Goal: Task Accomplishment & Management: Use online tool/utility

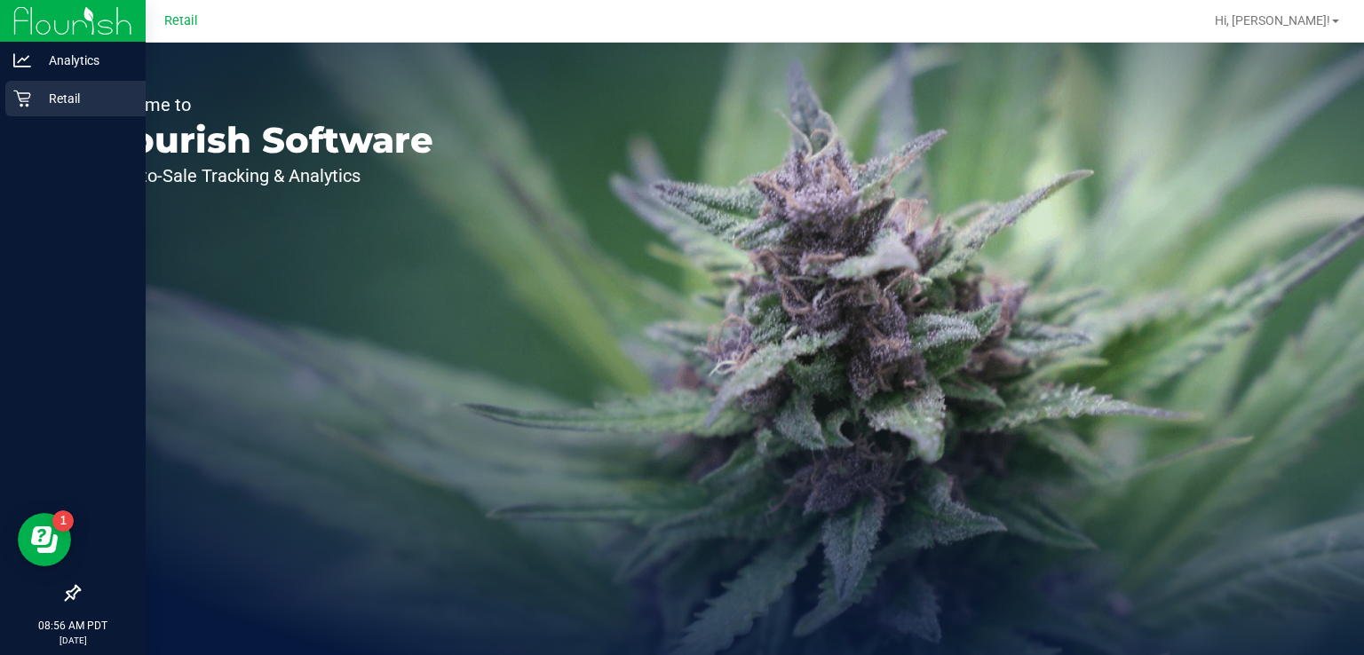
click at [25, 92] on icon at bounding box center [21, 99] width 17 height 17
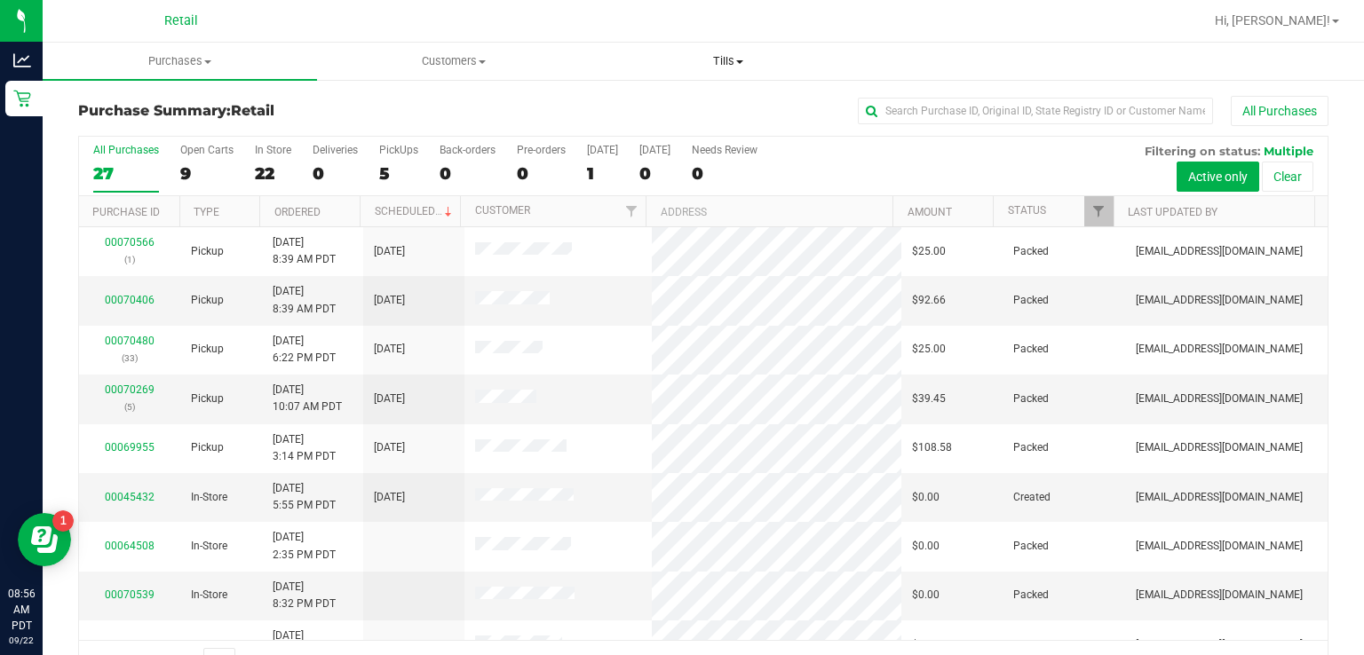
click at [739, 60] on span at bounding box center [739, 62] width 7 height 4
click at [669, 103] on span "Manage tills" at bounding box center [650, 106] width 120 height 15
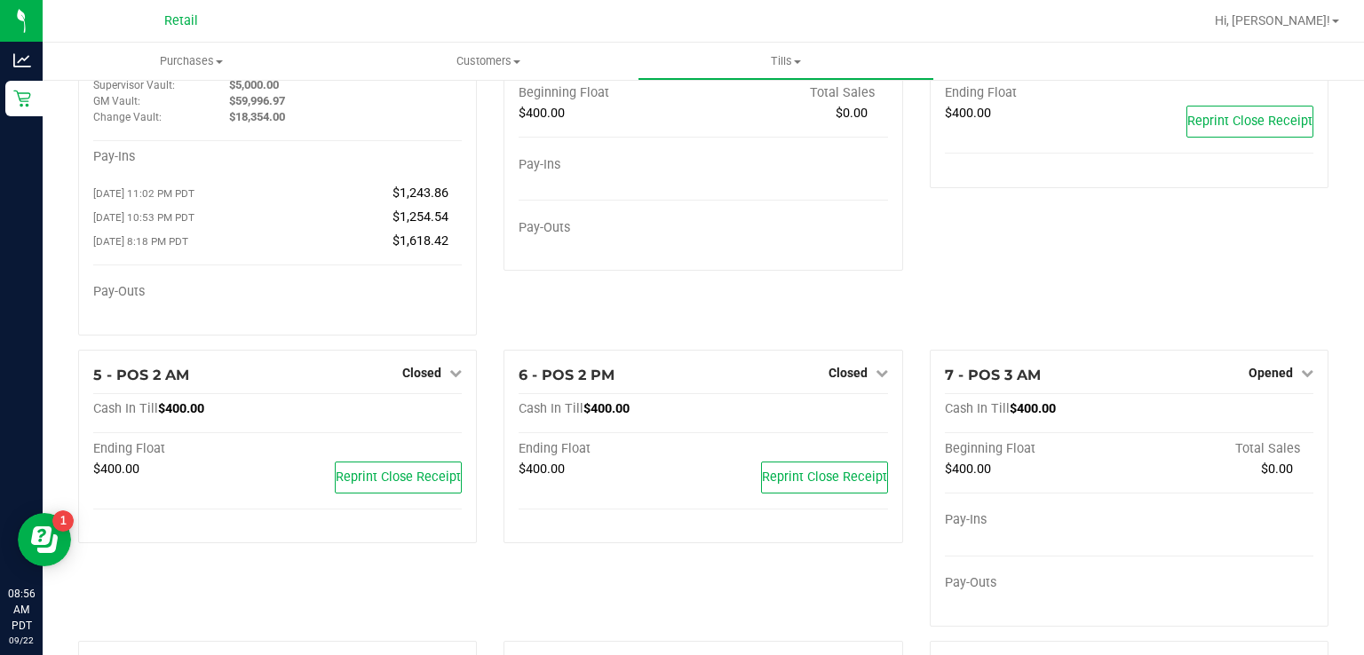
scroll to position [148, 0]
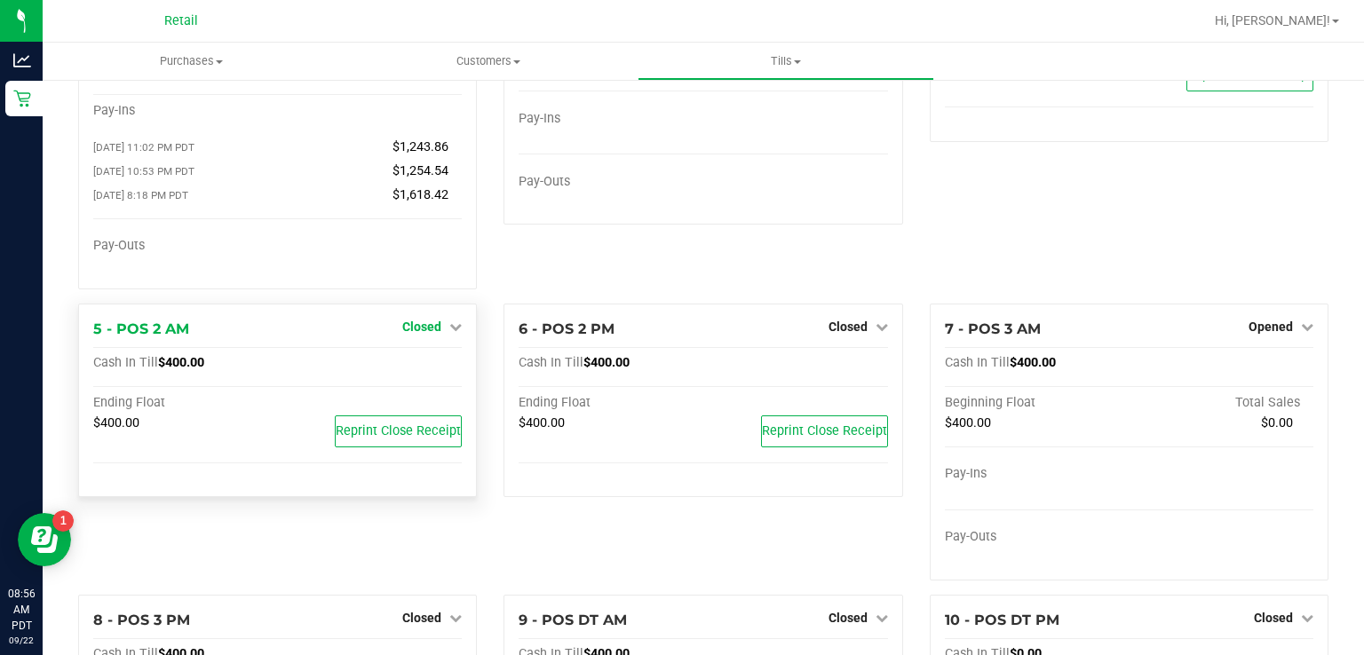
click at [449, 333] on icon at bounding box center [455, 326] width 12 height 12
click at [423, 368] on link "Open Till" at bounding box center [421, 363] width 47 height 14
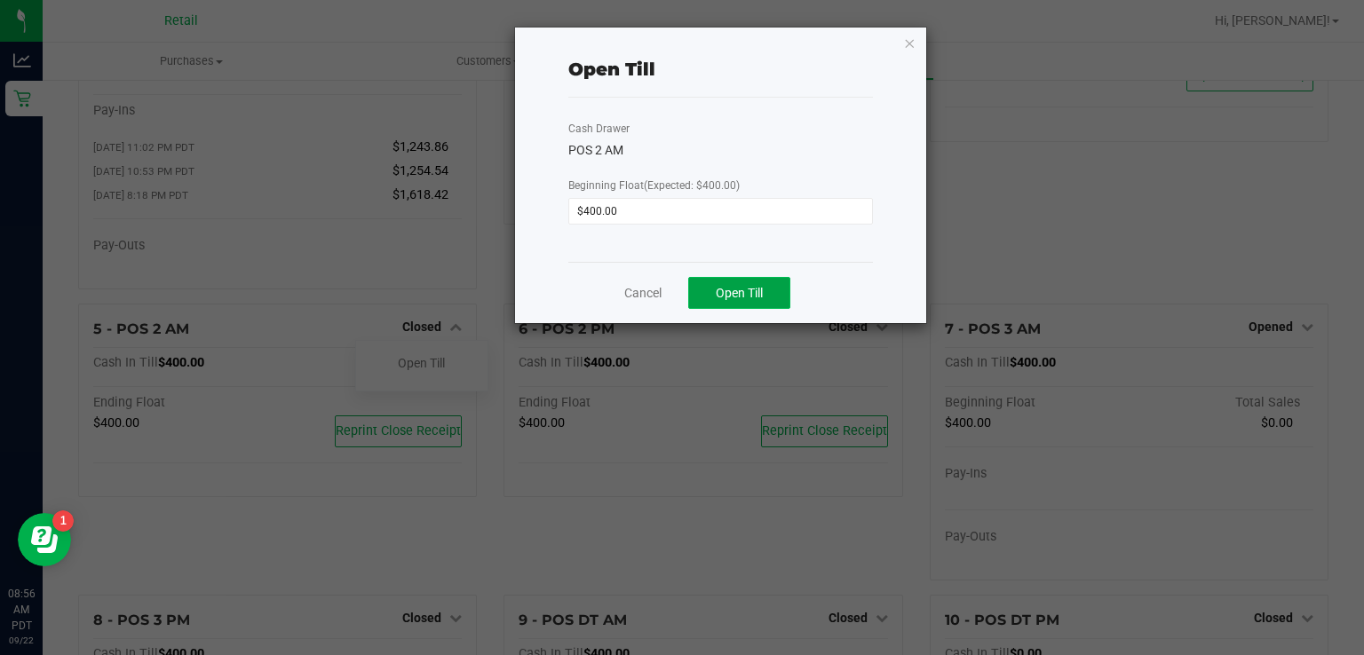
click at [744, 295] on span "Open Till" at bounding box center [739, 293] width 47 height 14
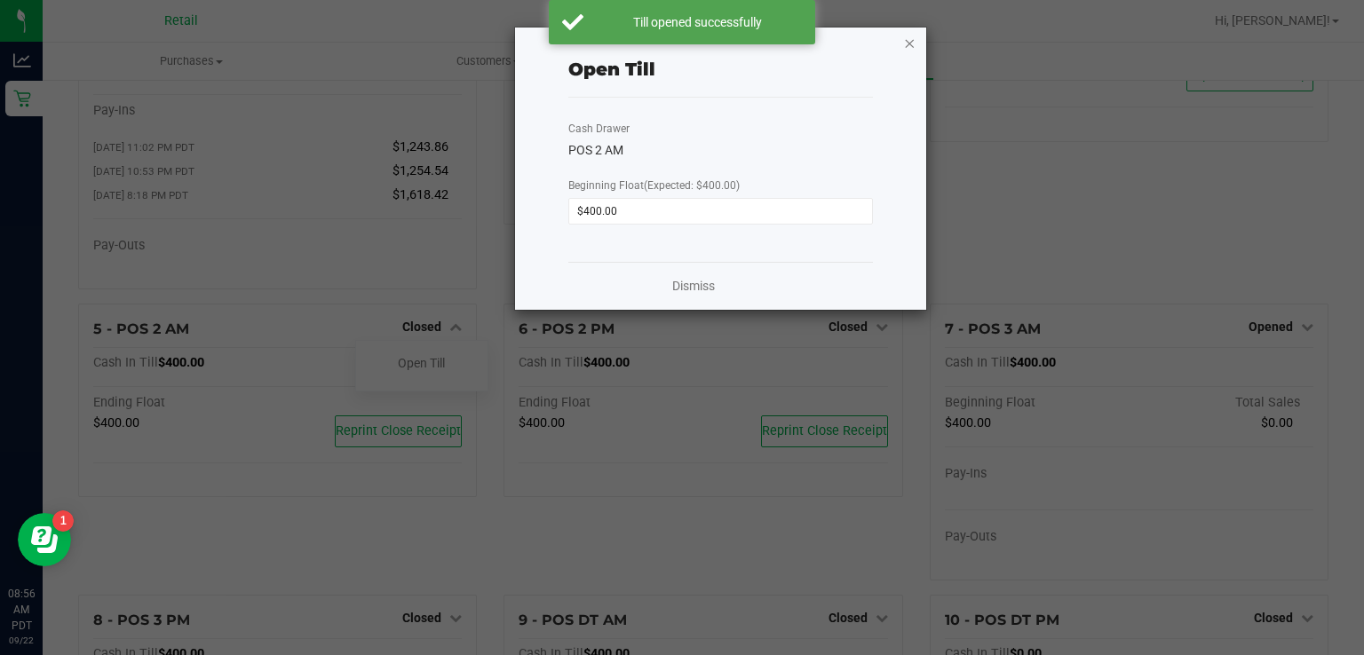
click at [911, 47] on icon "button" at bounding box center [910, 42] width 12 height 21
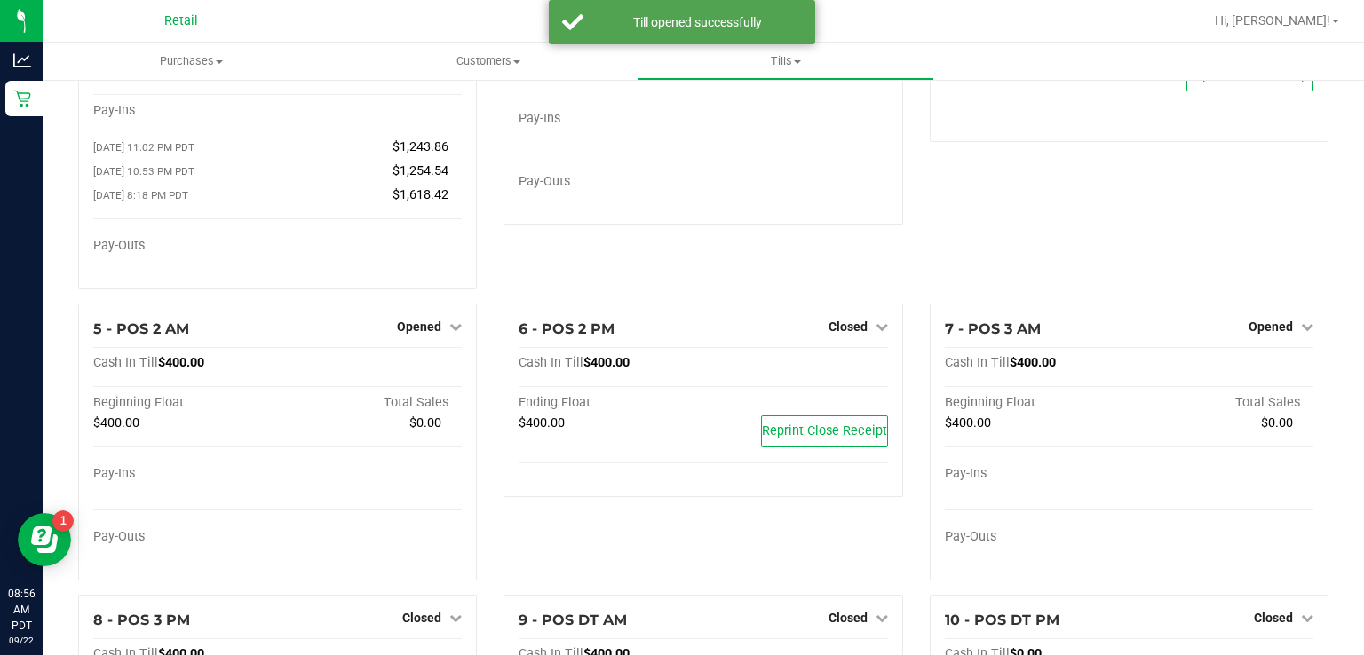
scroll to position [0, 0]
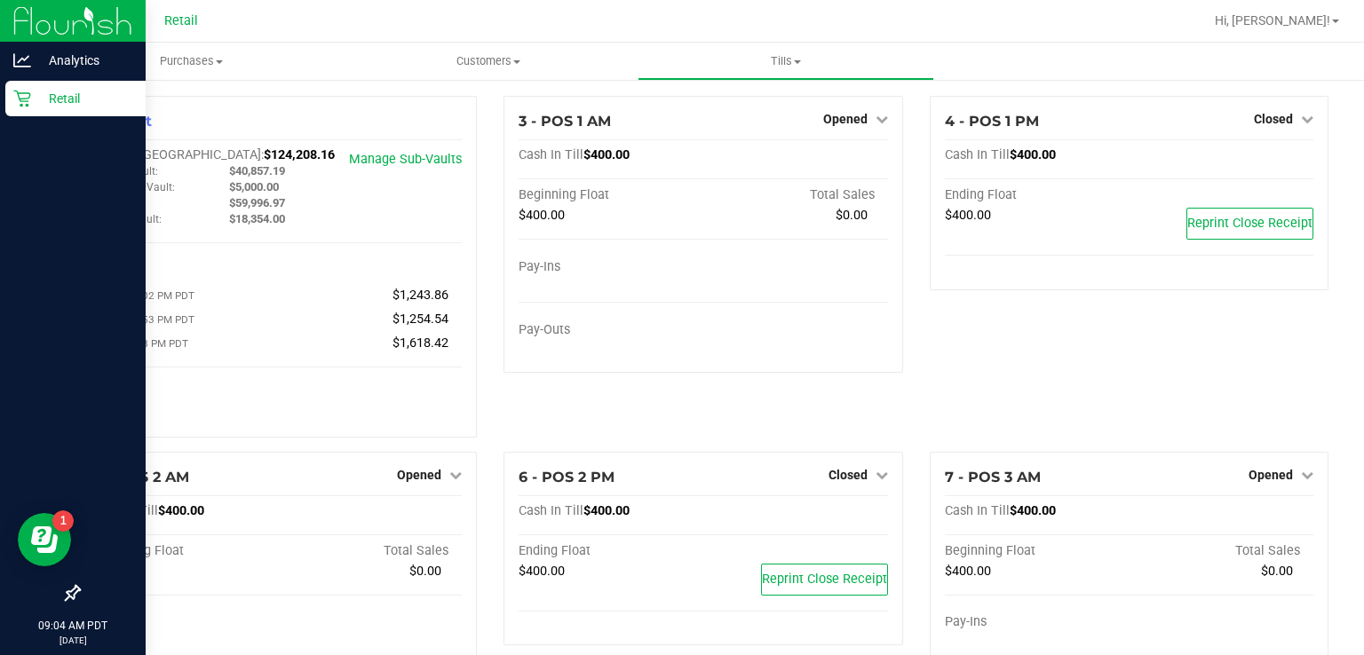
click at [20, 104] on icon at bounding box center [21, 99] width 17 height 17
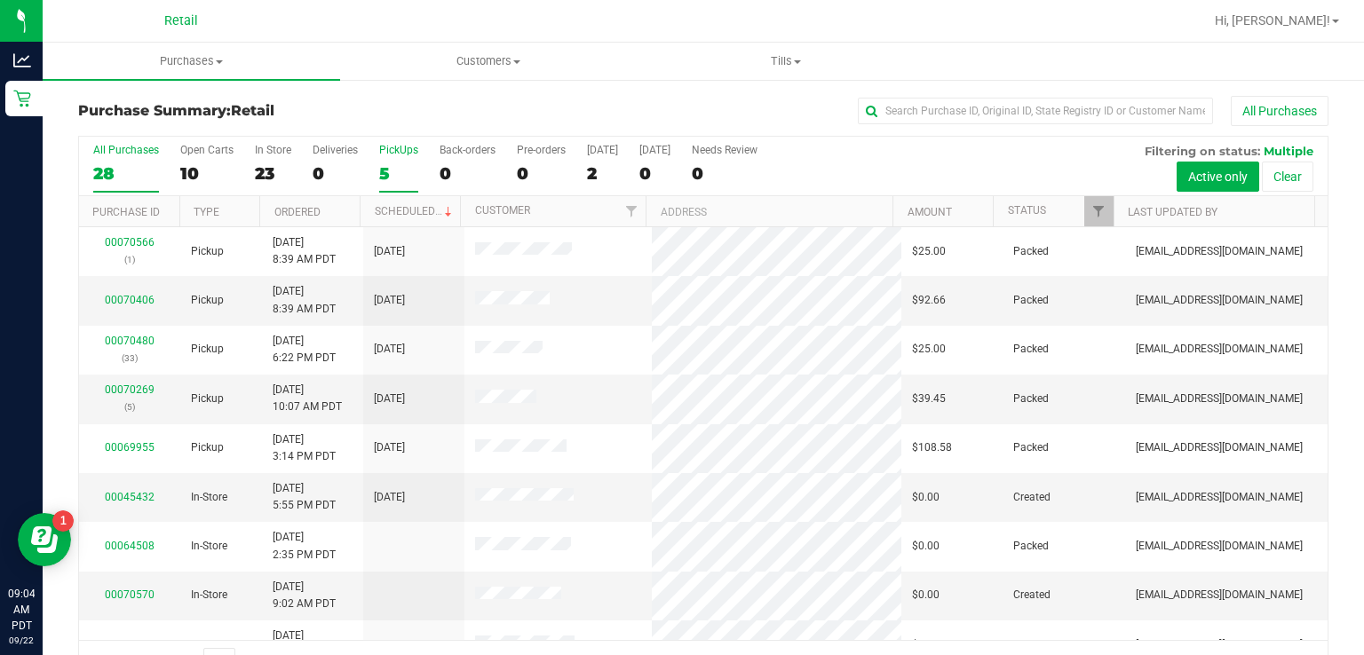
click at [400, 146] on div "PickUps" at bounding box center [398, 150] width 39 height 12
click at [0, 0] on input "PickUps 5" at bounding box center [0, 0] width 0 height 0
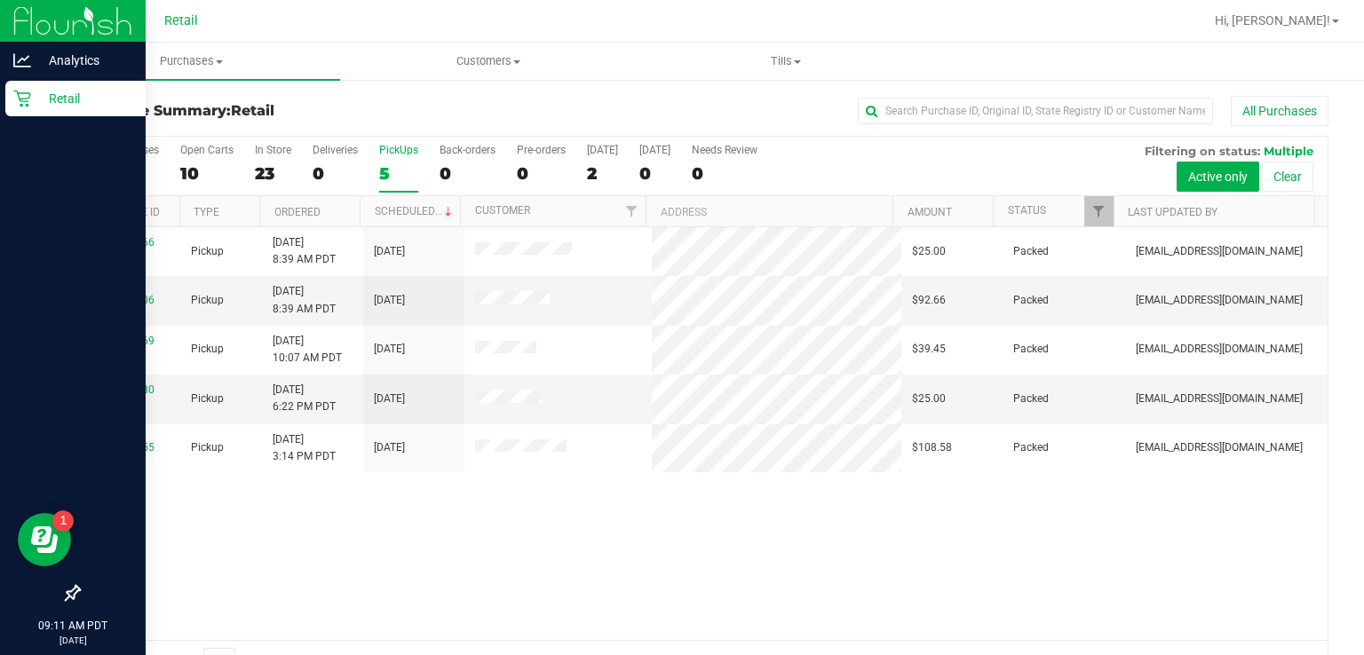
click at [14, 114] on div "Retail" at bounding box center [75, 99] width 140 height 36
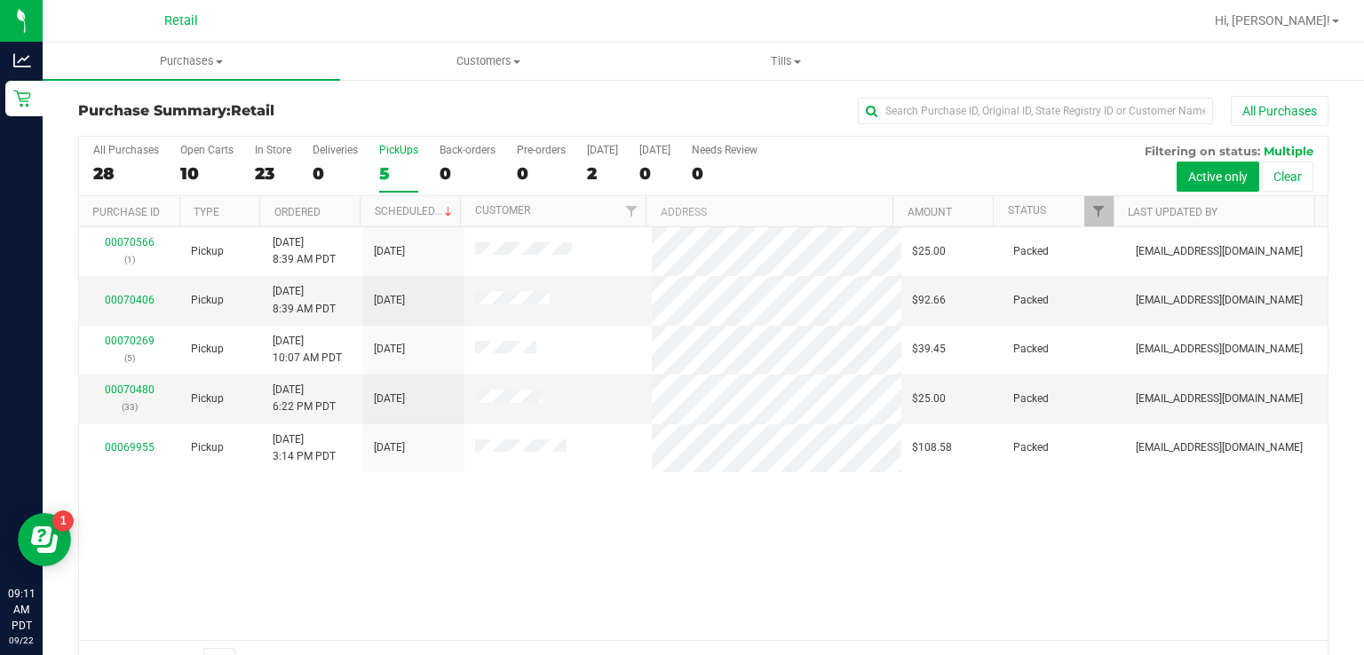
click at [395, 146] on div "PickUps" at bounding box center [398, 150] width 39 height 12
click at [0, 0] on input "PickUps 5" at bounding box center [0, 0] width 0 height 0
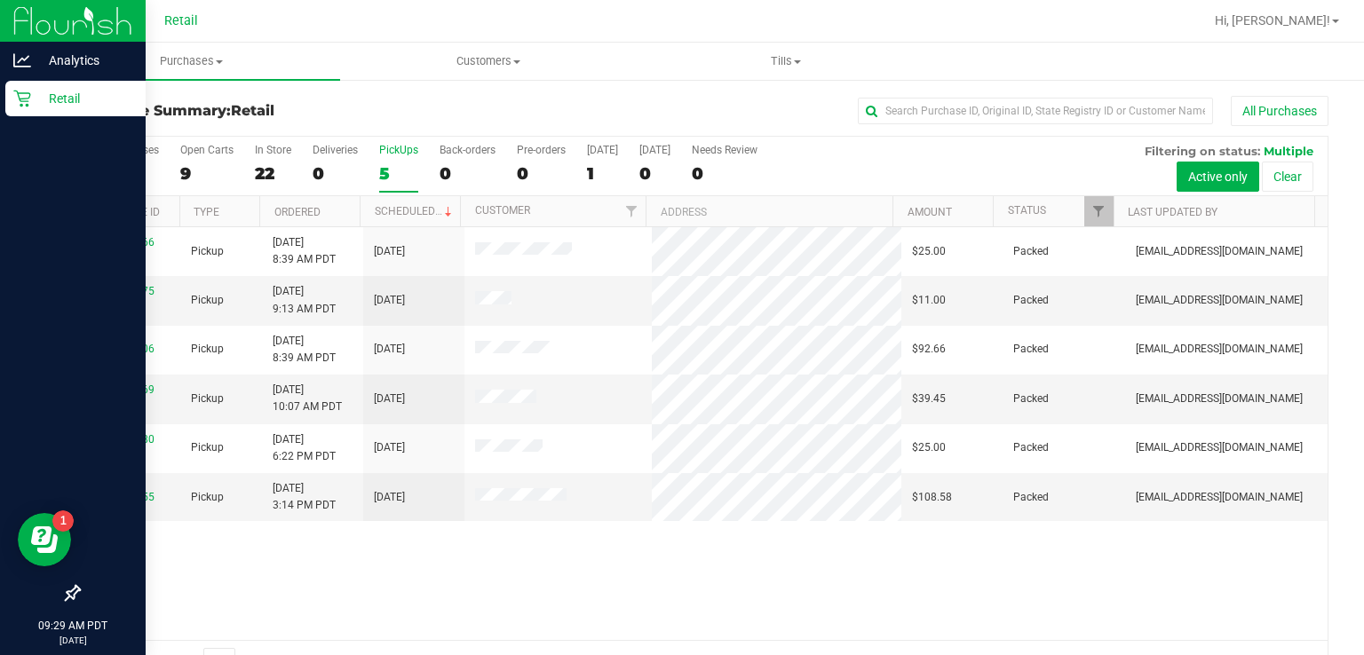
click at [29, 103] on icon at bounding box center [22, 99] width 18 height 18
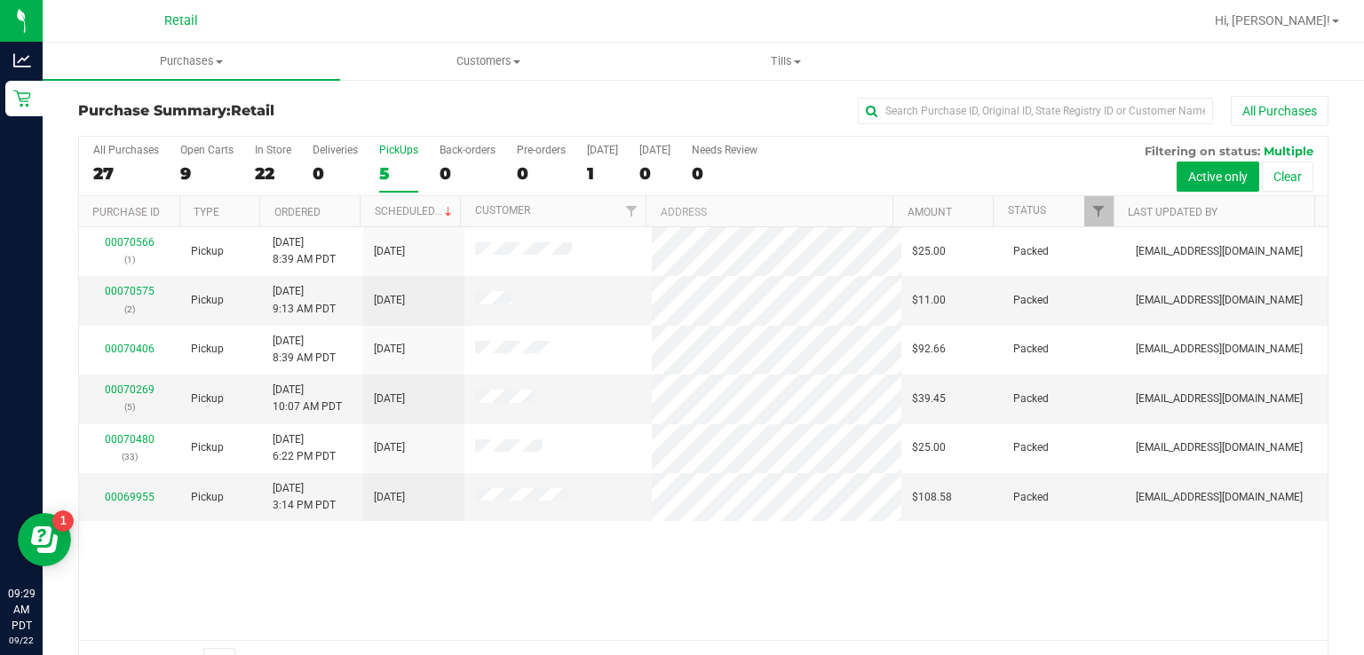
click at [405, 154] on div "PickUps" at bounding box center [398, 150] width 39 height 12
click at [0, 0] on input "PickUps 5" at bounding box center [0, 0] width 0 height 0
click at [529, 61] on span "Customers" at bounding box center [489, 61] width 296 height 16
click at [440, 101] on span "All customers" at bounding box center [404, 106] width 128 height 15
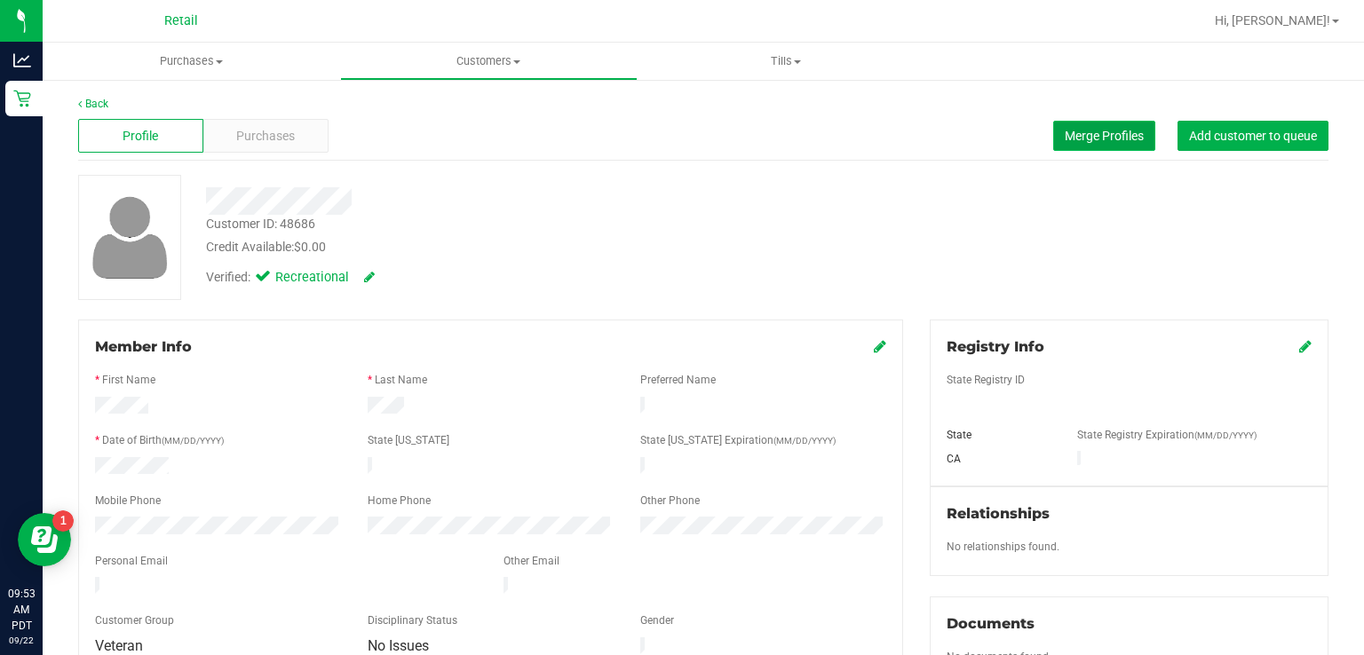
click at [1082, 139] on span "Merge Profiles" at bounding box center [1103, 136] width 79 height 14
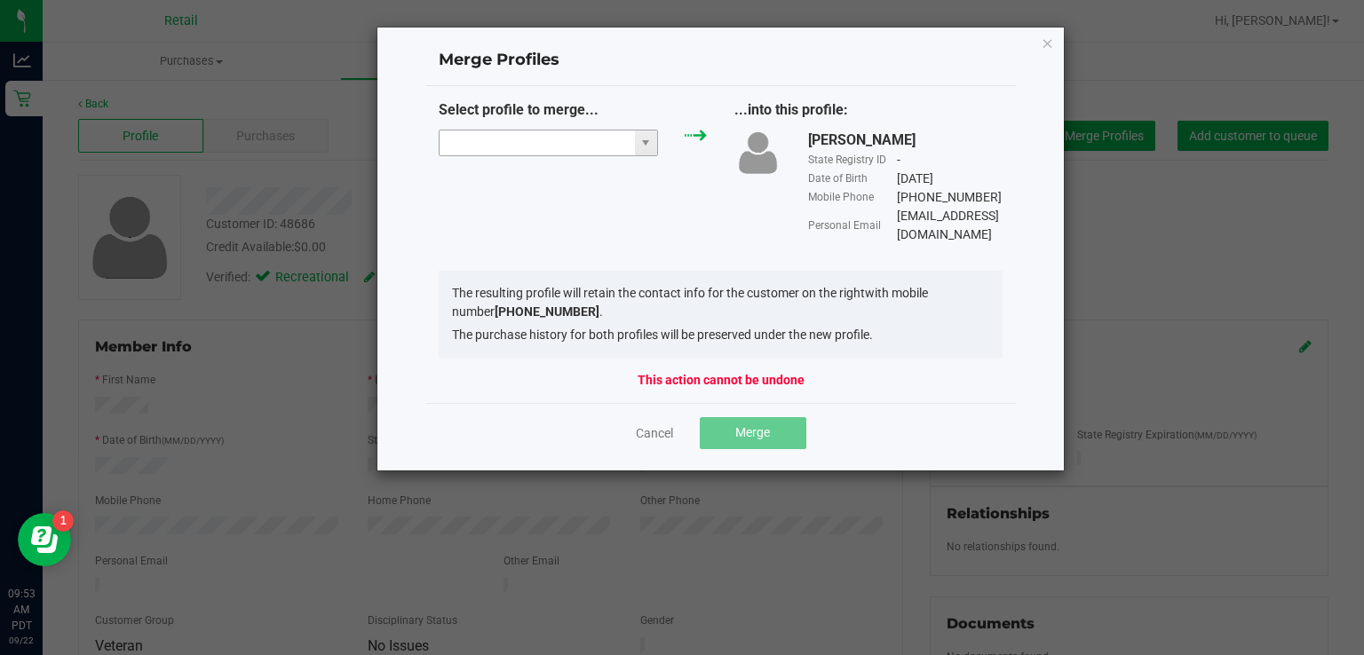
click at [479, 138] on input "NO DATA FOUND" at bounding box center [536, 143] width 195 height 25
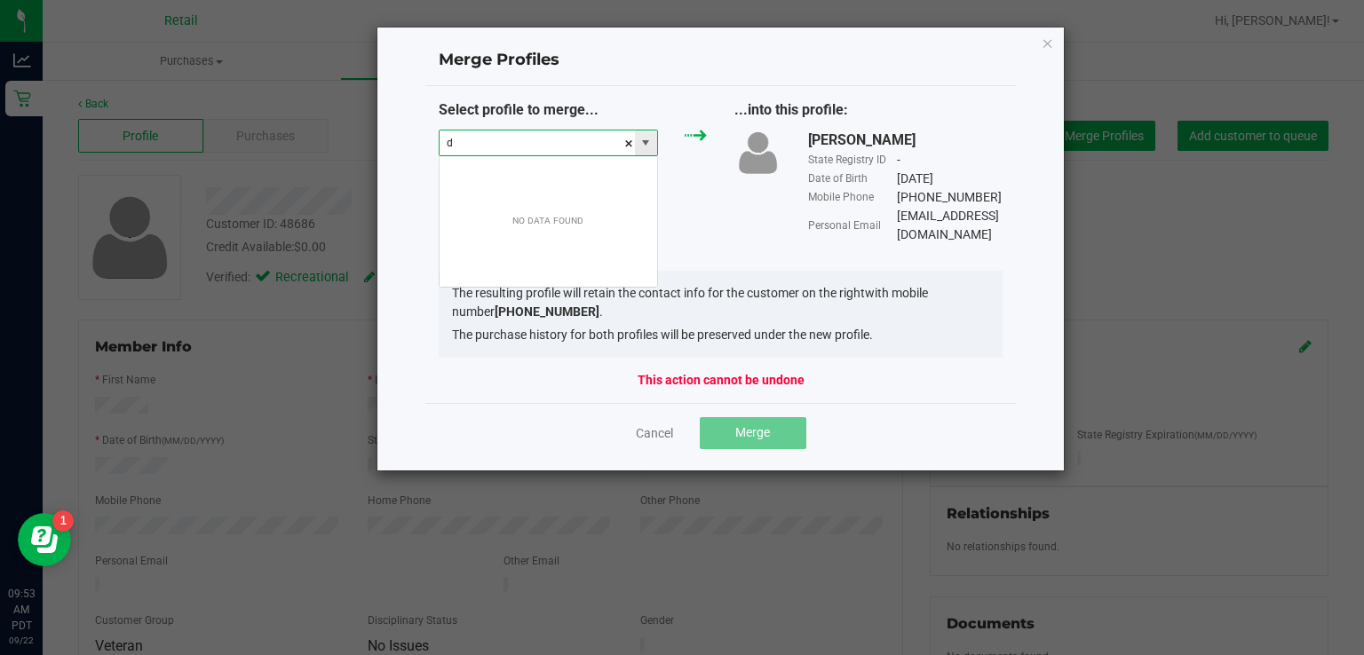
scroll to position [26, 220]
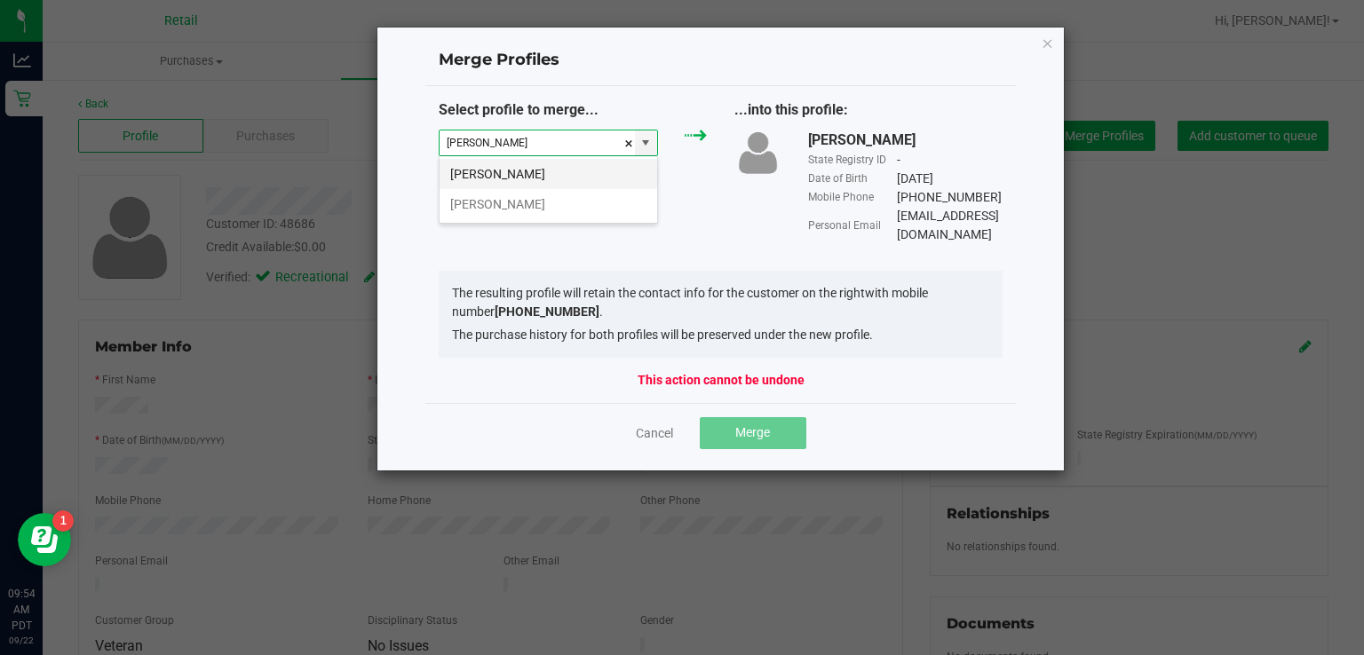
click at [507, 172] on li "[PERSON_NAME]" at bounding box center [548, 174] width 218 height 30
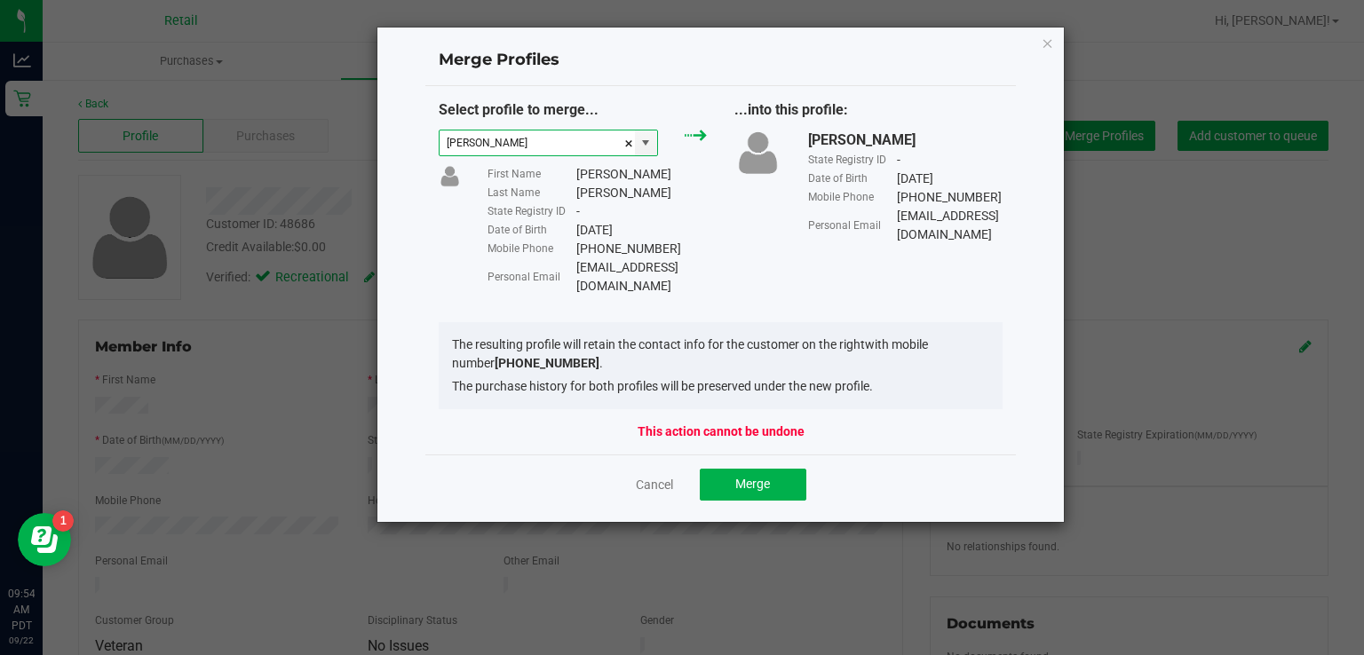
type input "[PERSON_NAME]"
click at [748, 477] on span "Merge" at bounding box center [752, 484] width 35 height 14
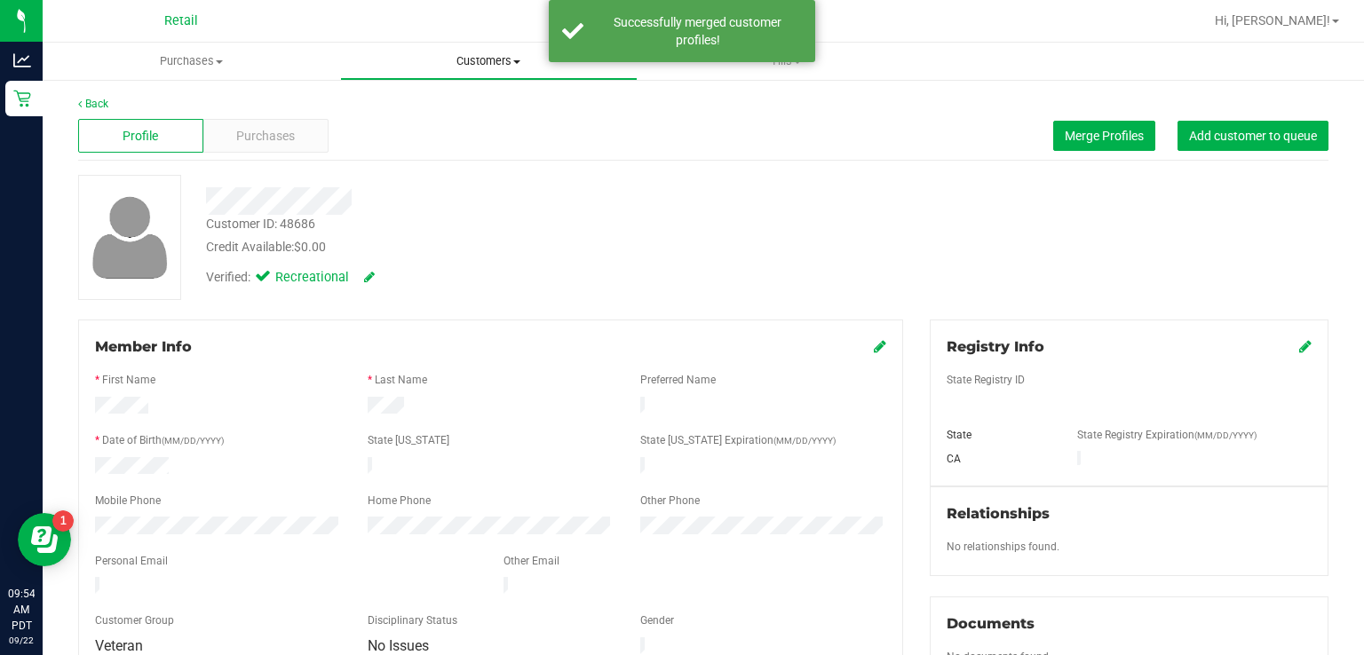
click at [504, 60] on span "Customers" at bounding box center [489, 61] width 296 height 16
click at [429, 113] on span "All customers" at bounding box center [404, 106] width 128 height 15
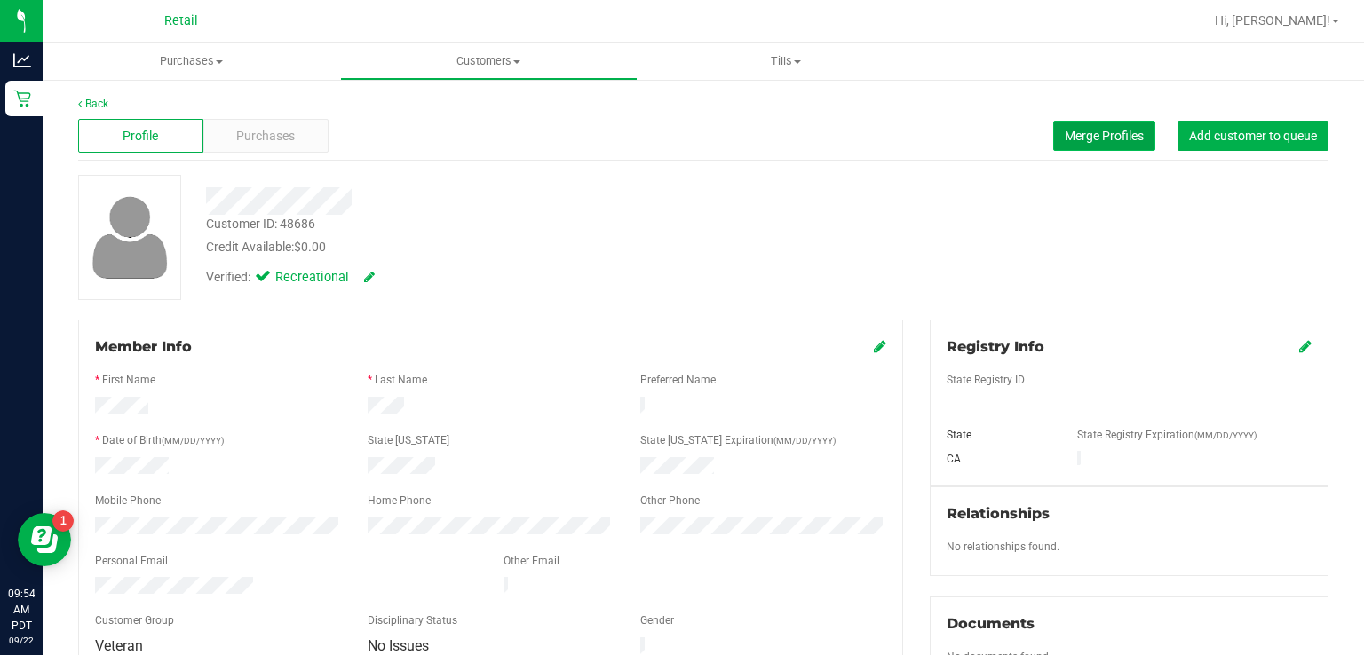
click at [1080, 141] on span "Merge Profiles" at bounding box center [1103, 136] width 79 height 14
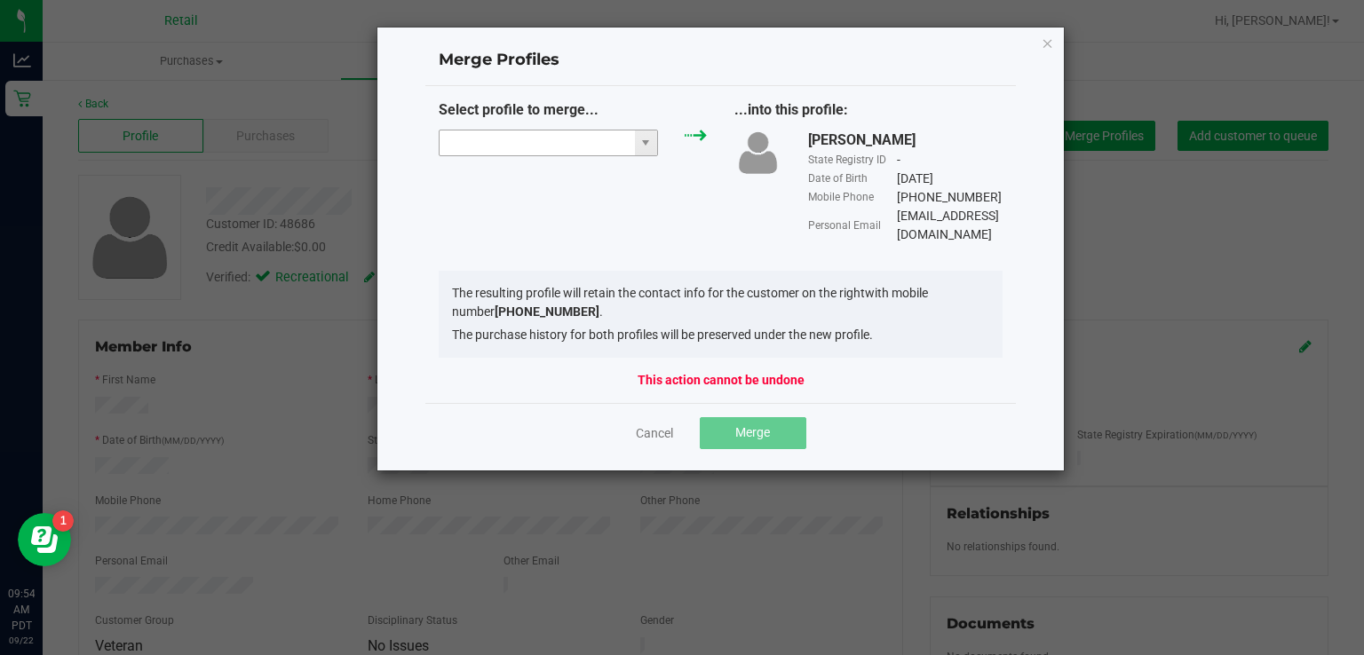
click at [534, 143] on input "NO DATA FOUND" at bounding box center [536, 143] width 195 height 25
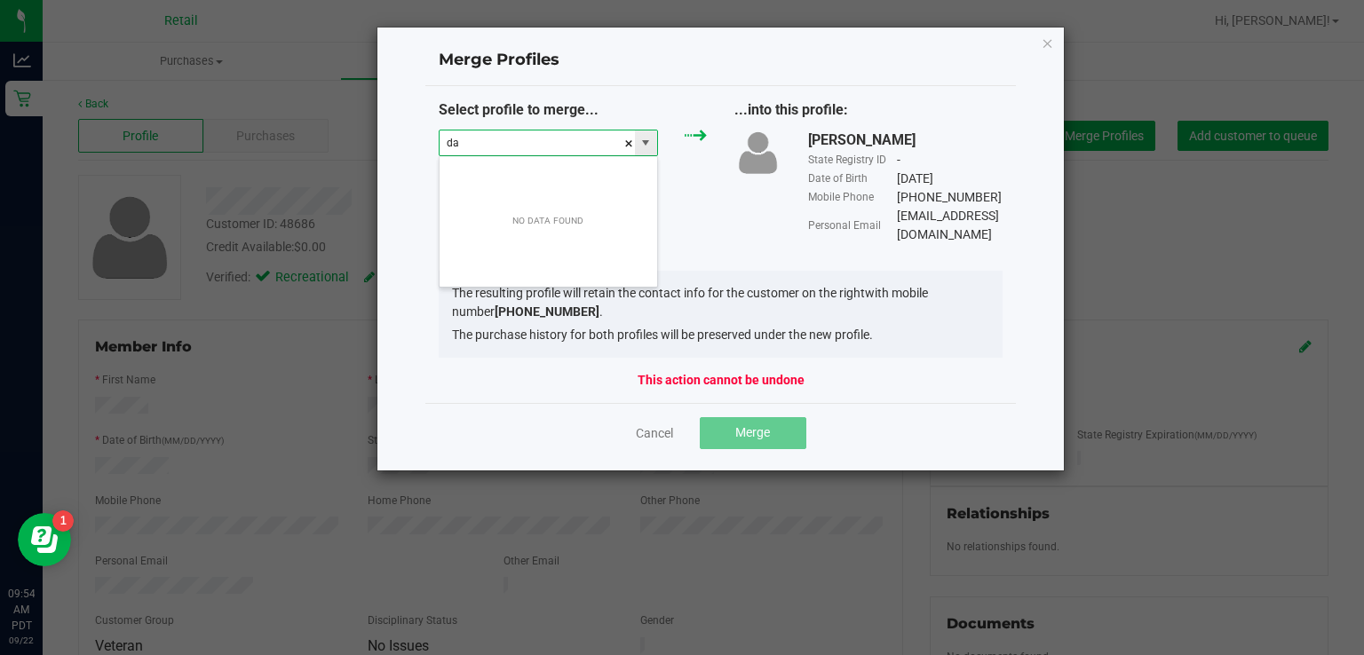
scroll to position [26, 220]
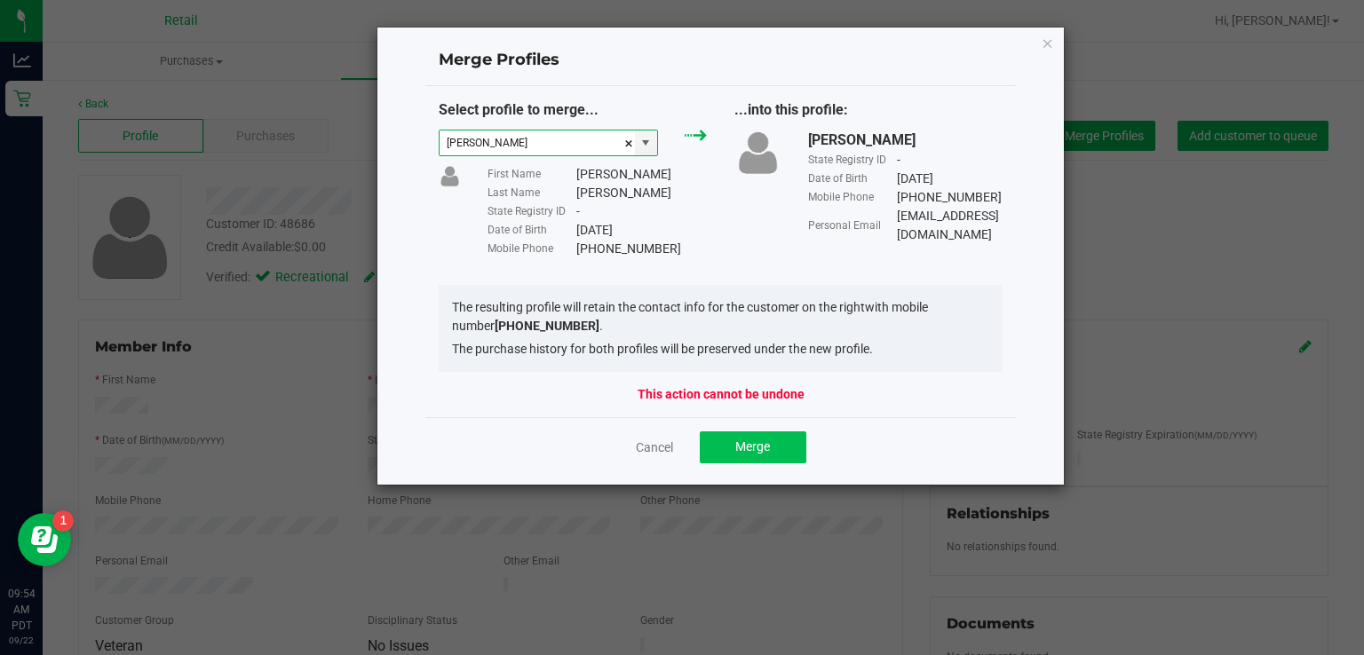
type input "[PERSON_NAME]"
click at [742, 459] on button "Merge" at bounding box center [753, 447] width 107 height 32
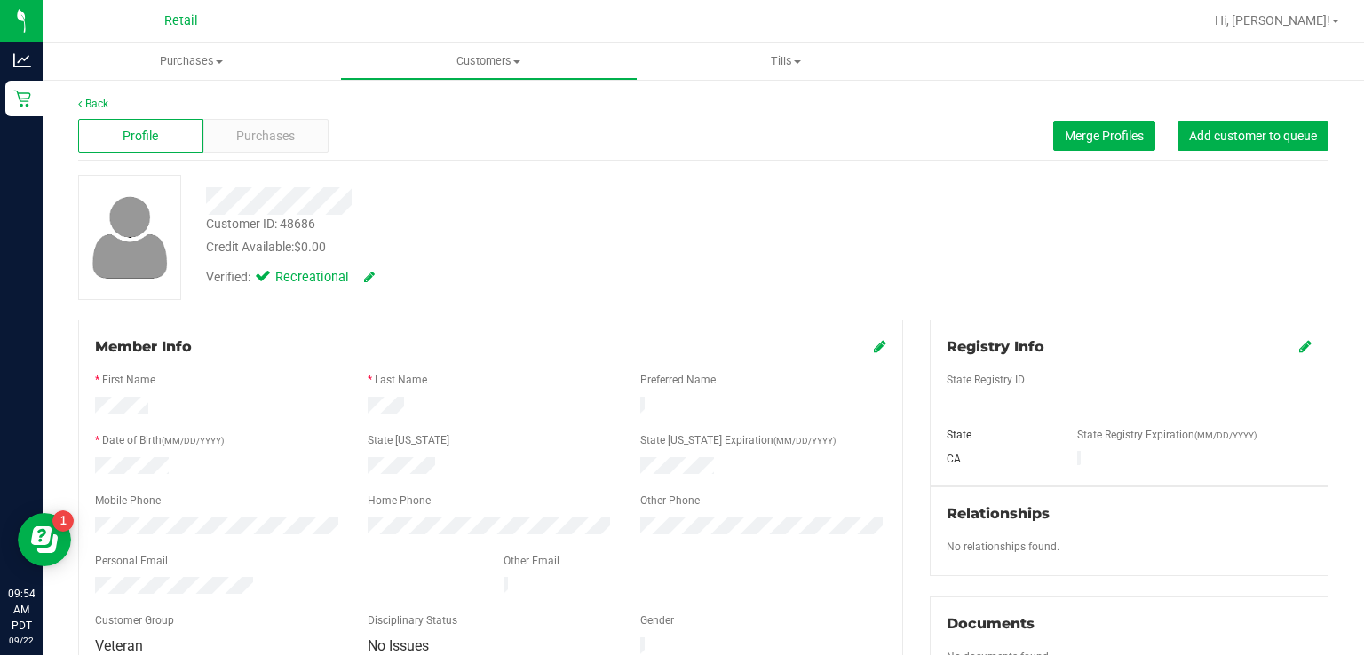
click at [550, 116] on div "Profile Purchases Merge Profiles Add customer to queue" at bounding box center [703, 136] width 1250 height 49
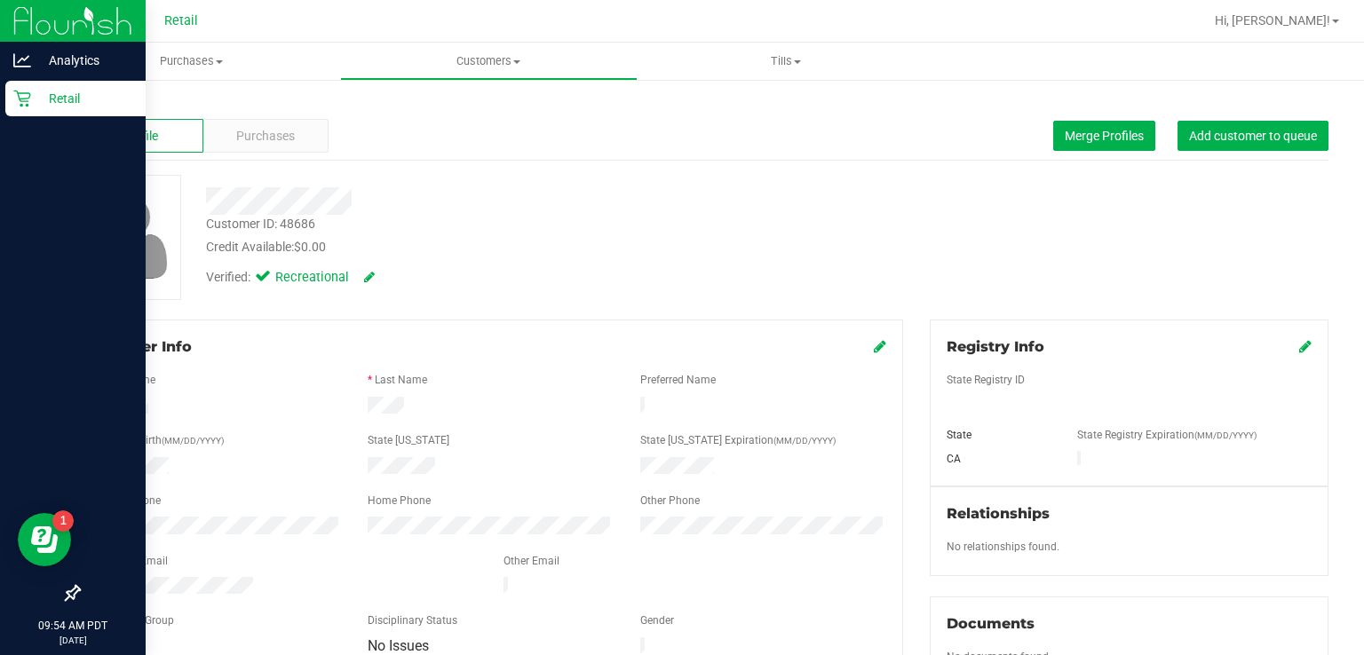
click at [8, 115] on div "Retail" at bounding box center [75, 99] width 140 height 36
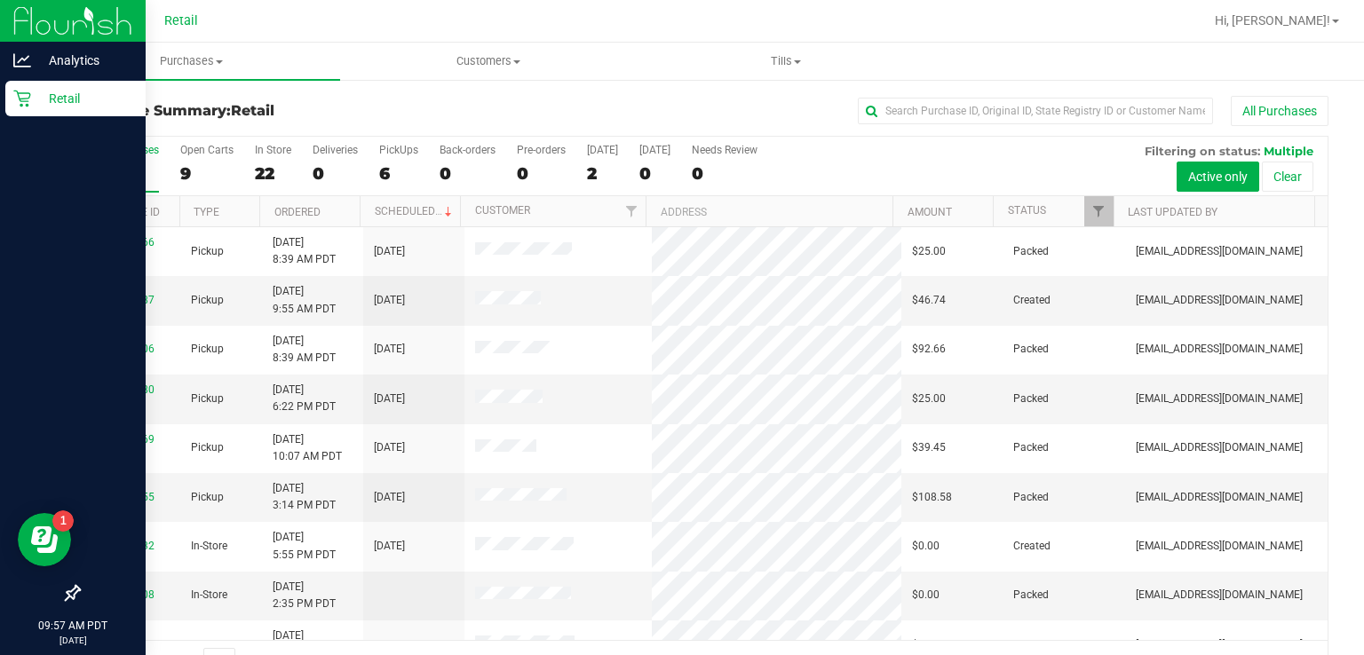
click at [21, 103] on icon at bounding box center [22, 99] width 18 height 18
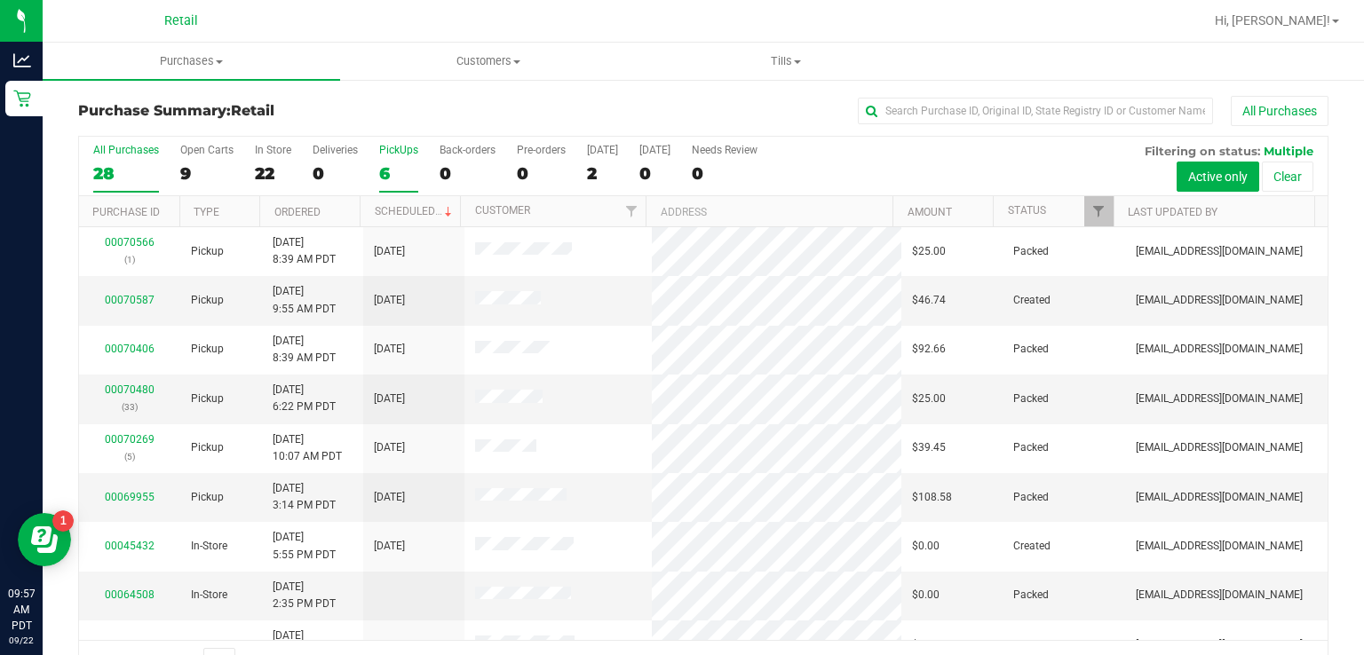
click at [399, 144] on div "PickUps" at bounding box center [398, 150] width 39 height 12
click at [0, 0] on input "PickUps 6" at bounding box center [0, 0] width 0 height 0
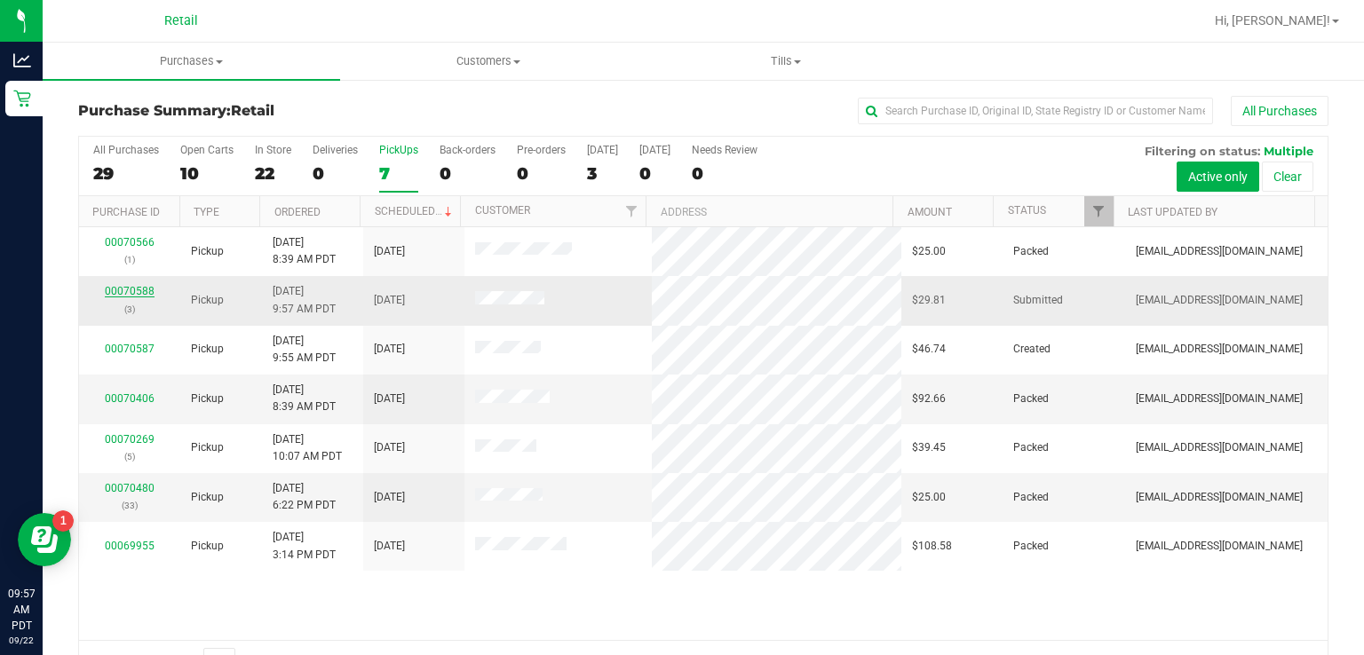
click at [131, 290] on link "00070588" at bounding box center [130, 291] width 50 height 12
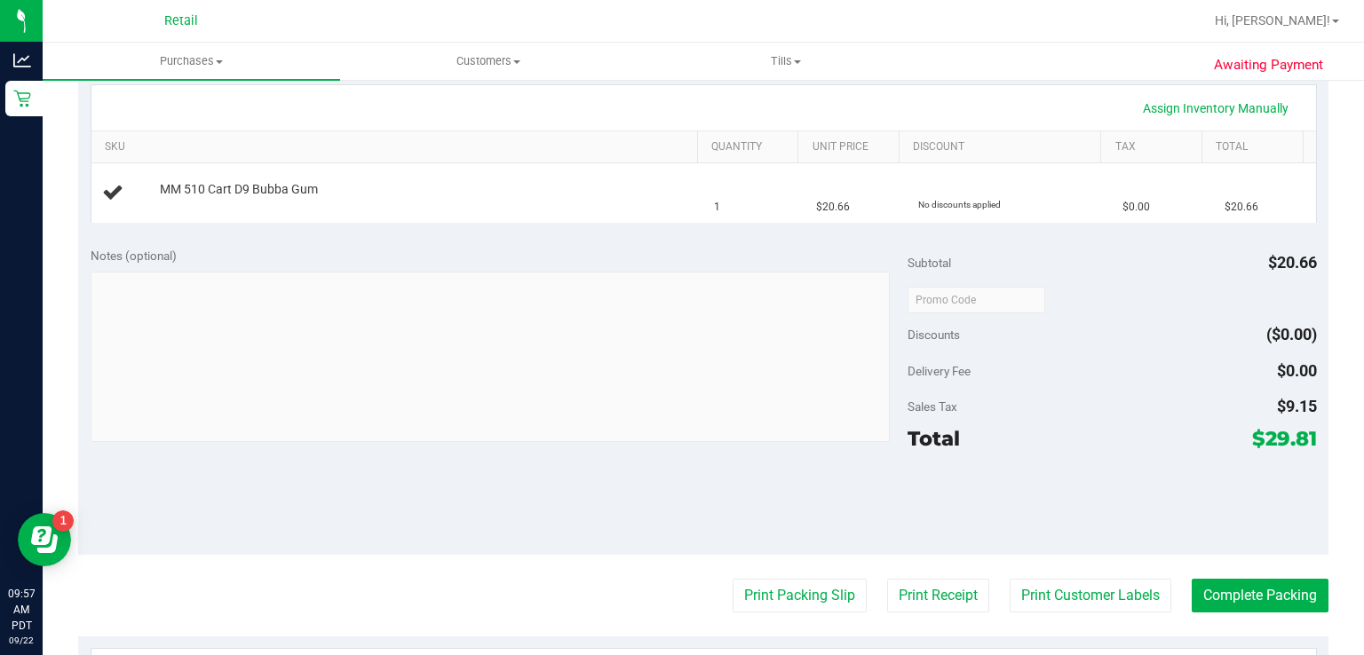
scroll to position [501, 0]
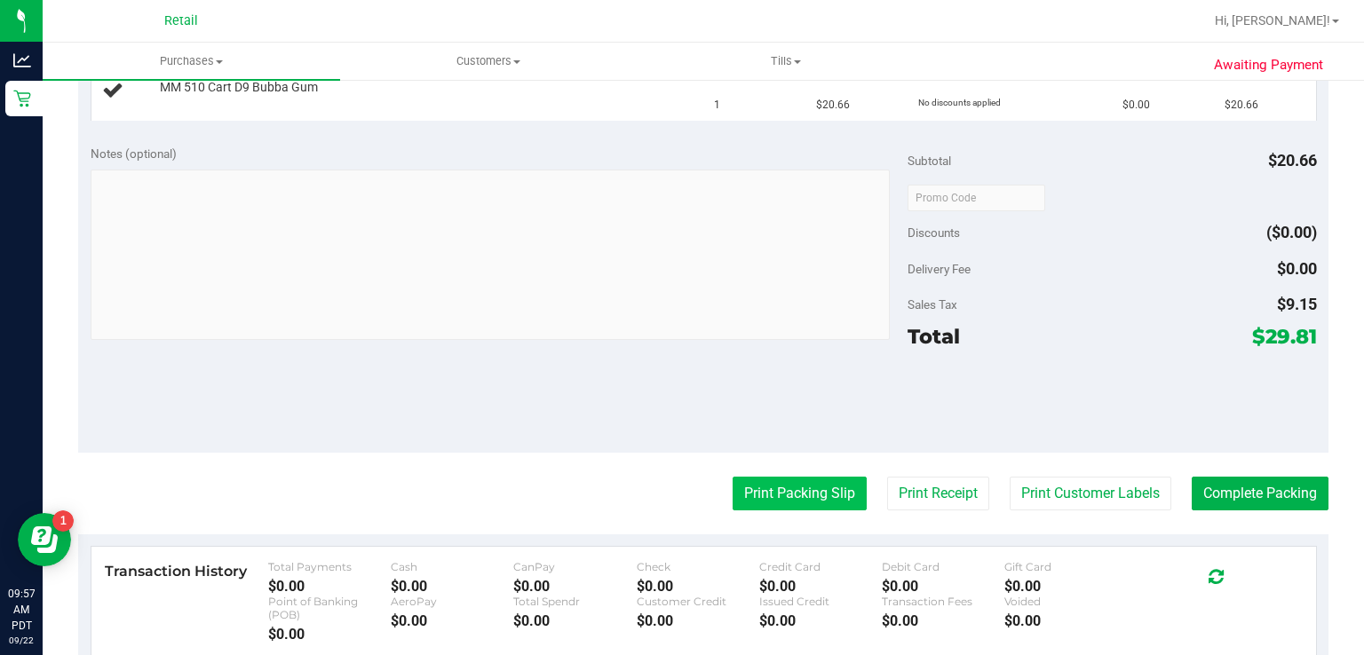
click at [769, 491] on button "Print Packing Slip" at bounding box center [799, 494] width 134 height 34
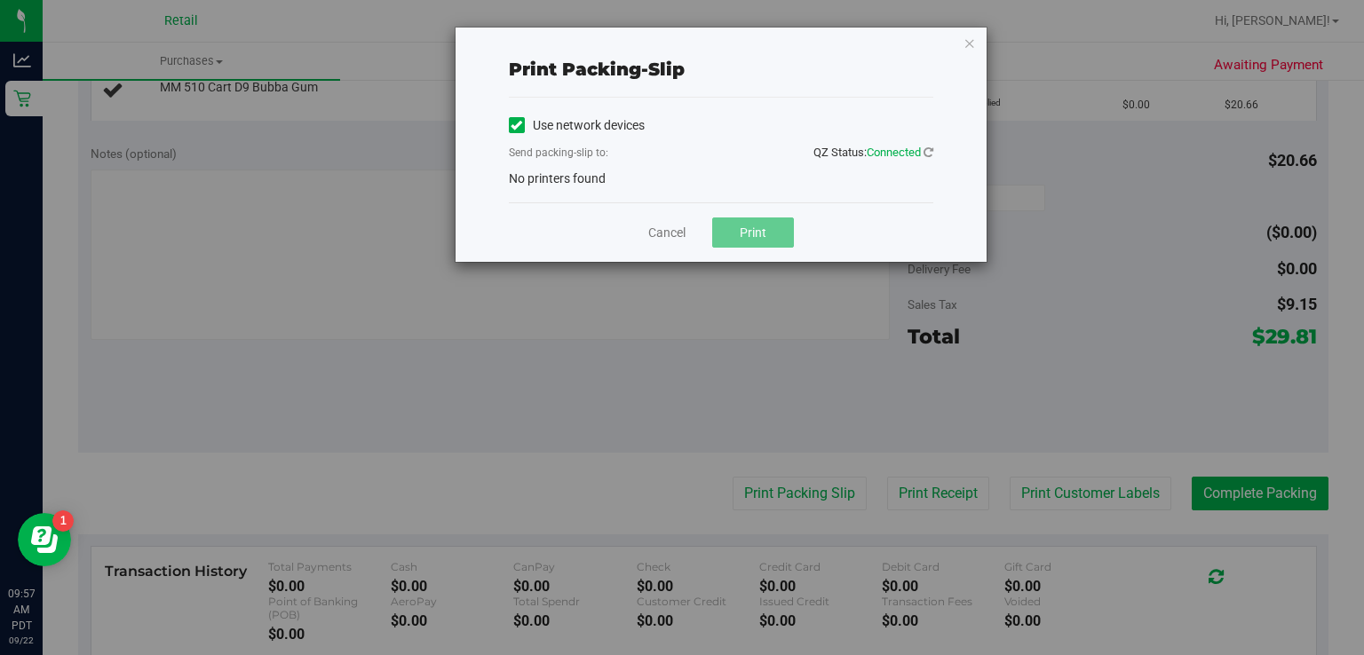
click at [515, 125] on icon at bounding box center [516, 125] width 12 height 0
click at [0, 0] on input "Use network devices" at bounding box center [0, 0] width 0 height 0
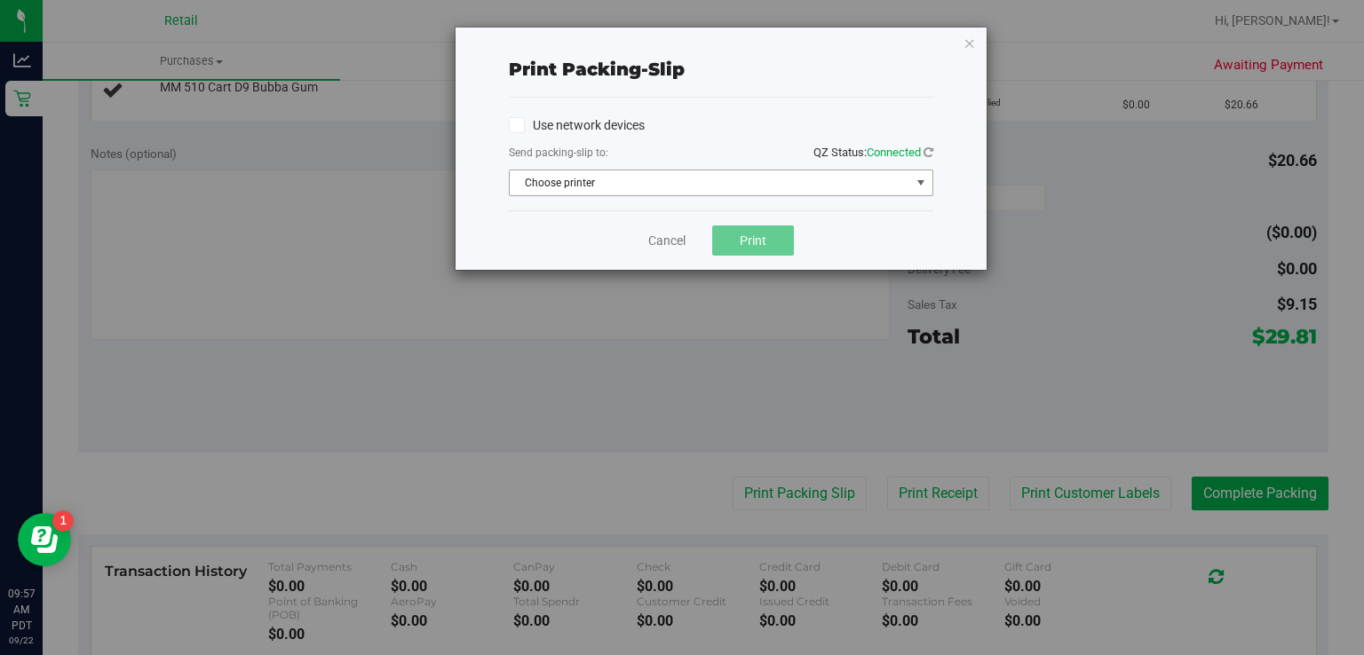
click at [920, 183] on span "select" at bounding box center [921, 183] width 14 height 14
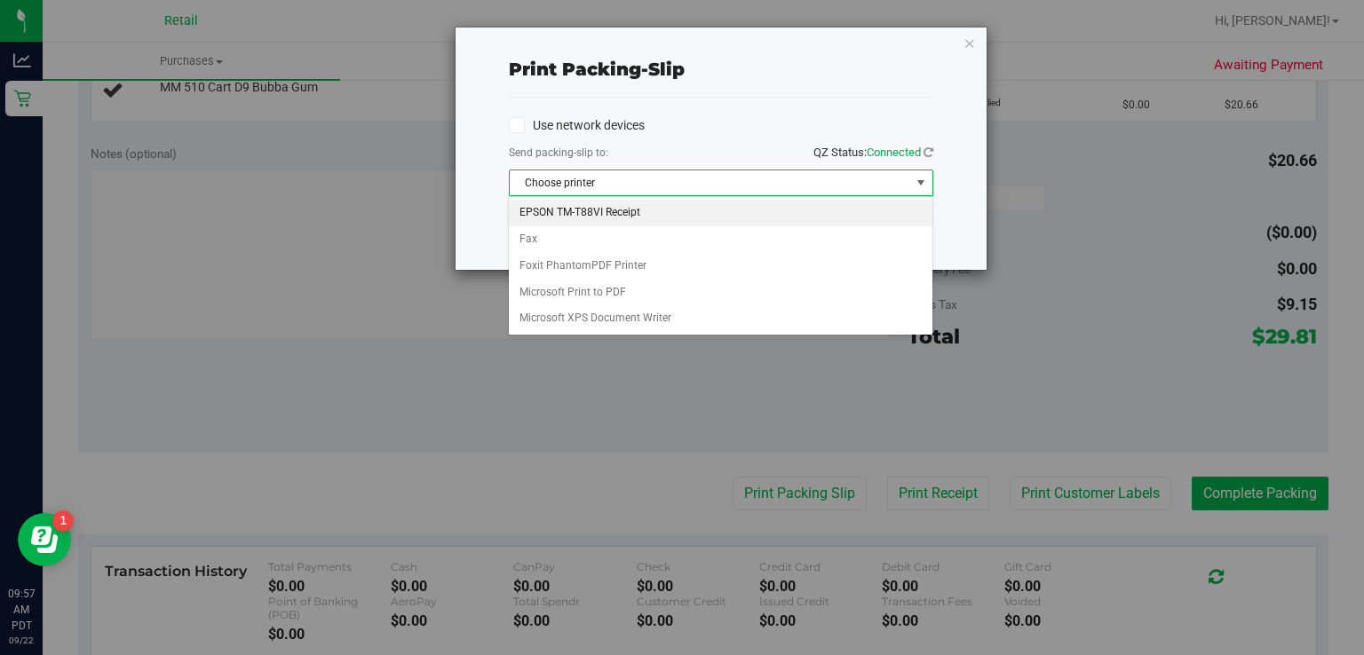
click at [587, 213] on li "EPSON TM-T88VI Receipt" at bounding box center [720, 213] width 423 height 27
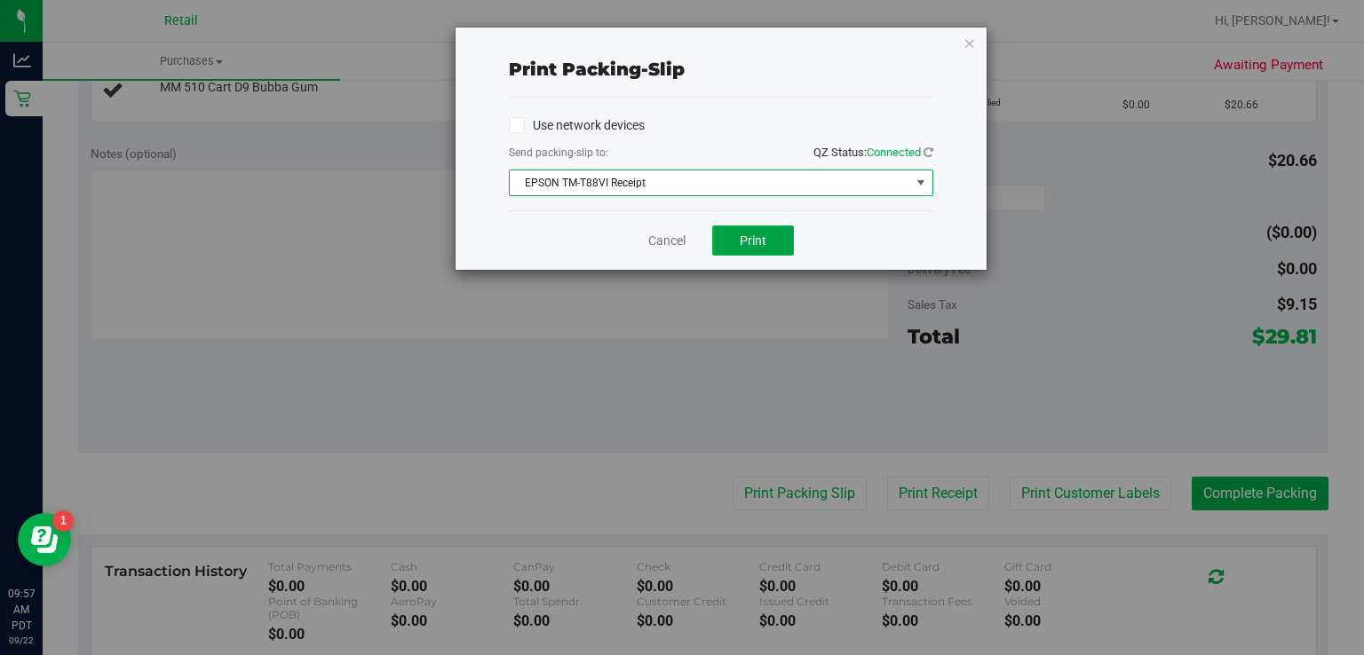
click at [763, 242] on span "Print" at bounding box center [753, 240] width 27 height 14
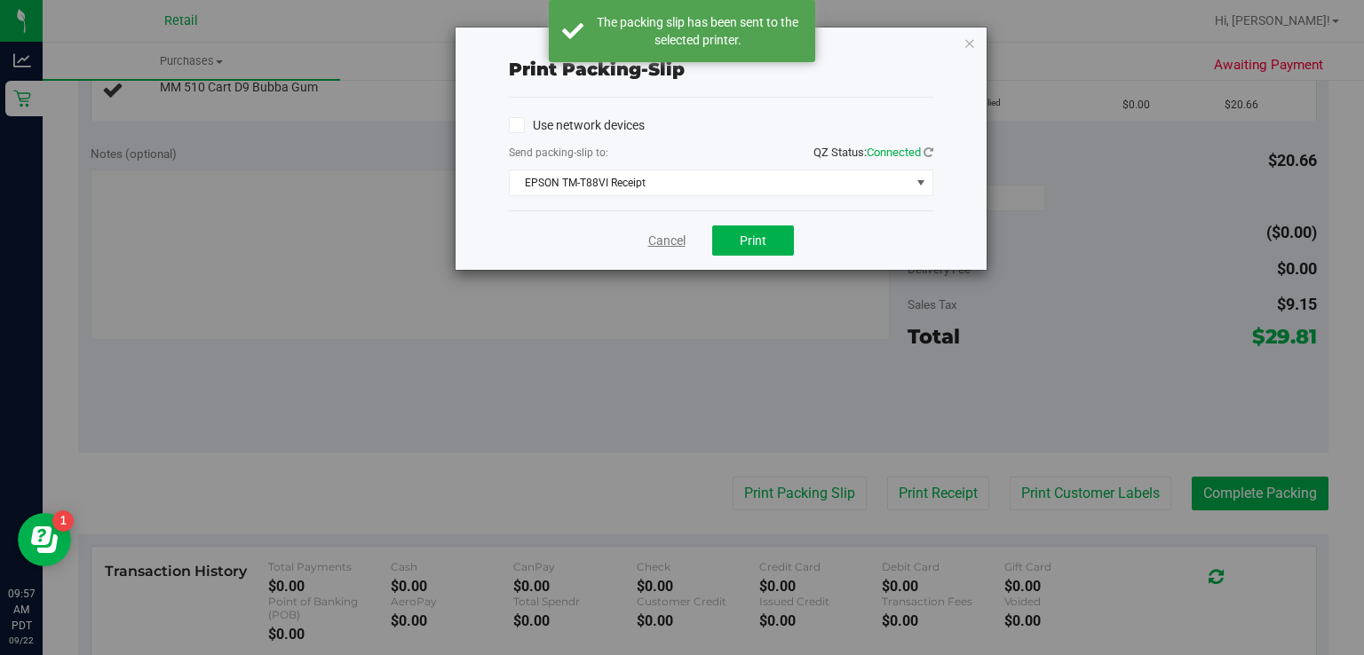
click at [648, 241] on link "Cancel" at bounding box center [666, 241] width 37 height 19
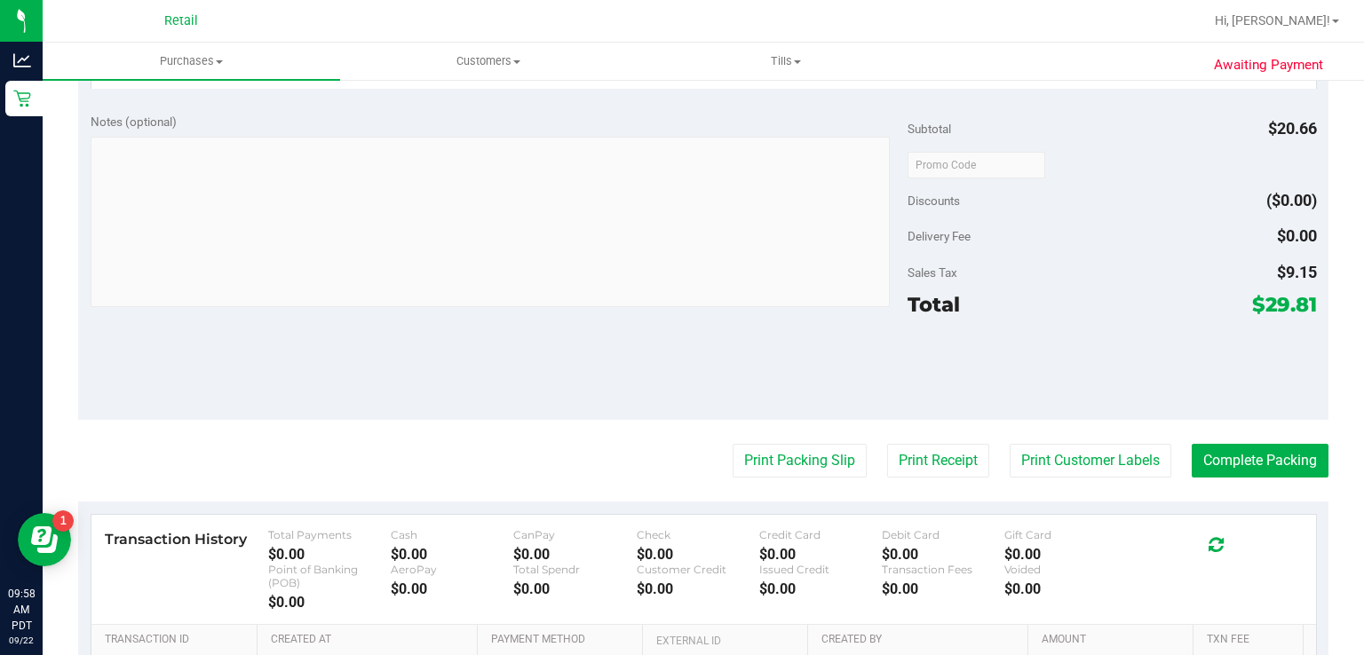
scroll to position [580, 0]
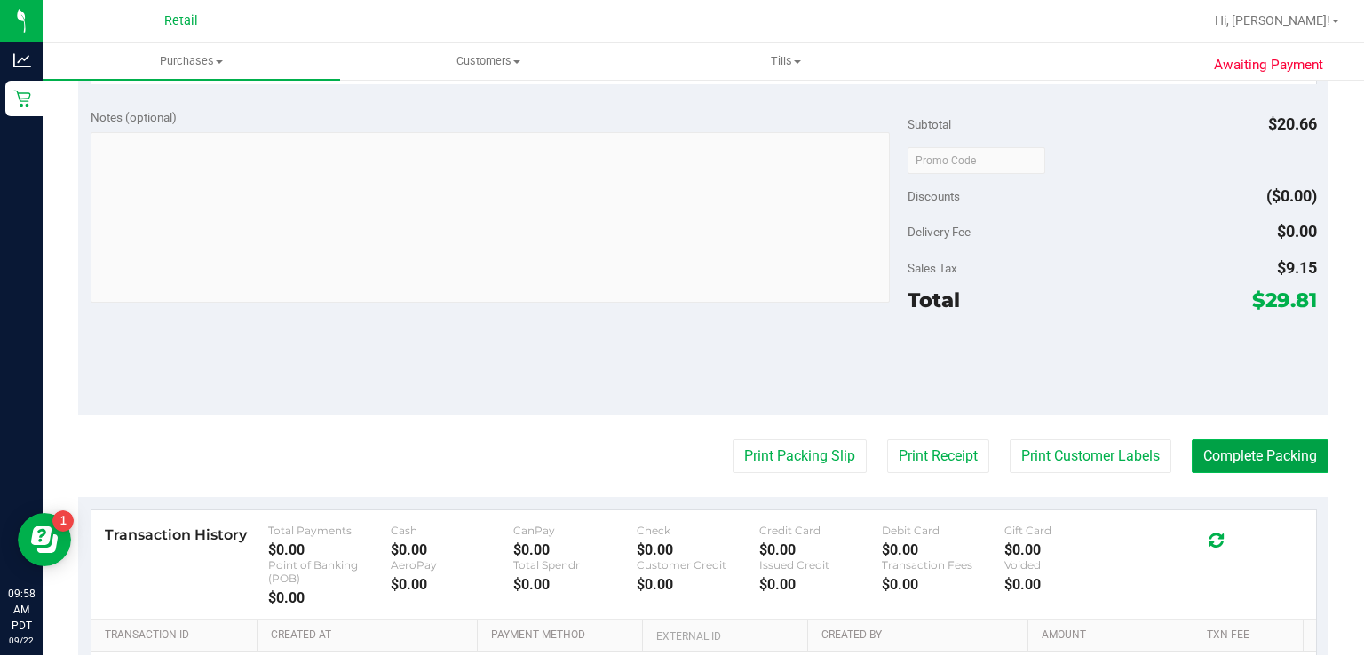
click at [1251, 452] on button "Complete Packing" at bounding box center [1259, 456] width 137 height 34
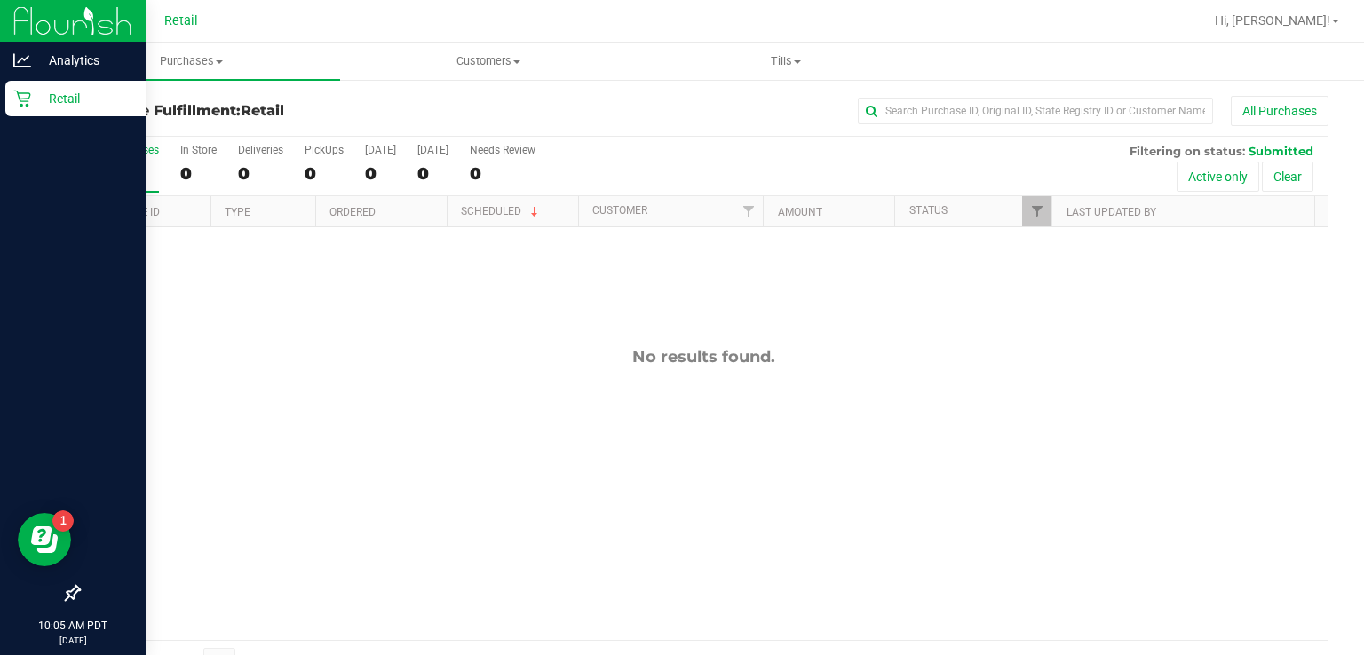
click at [28, 104] on icon at bounding box center [21, 99] width 17 height 17
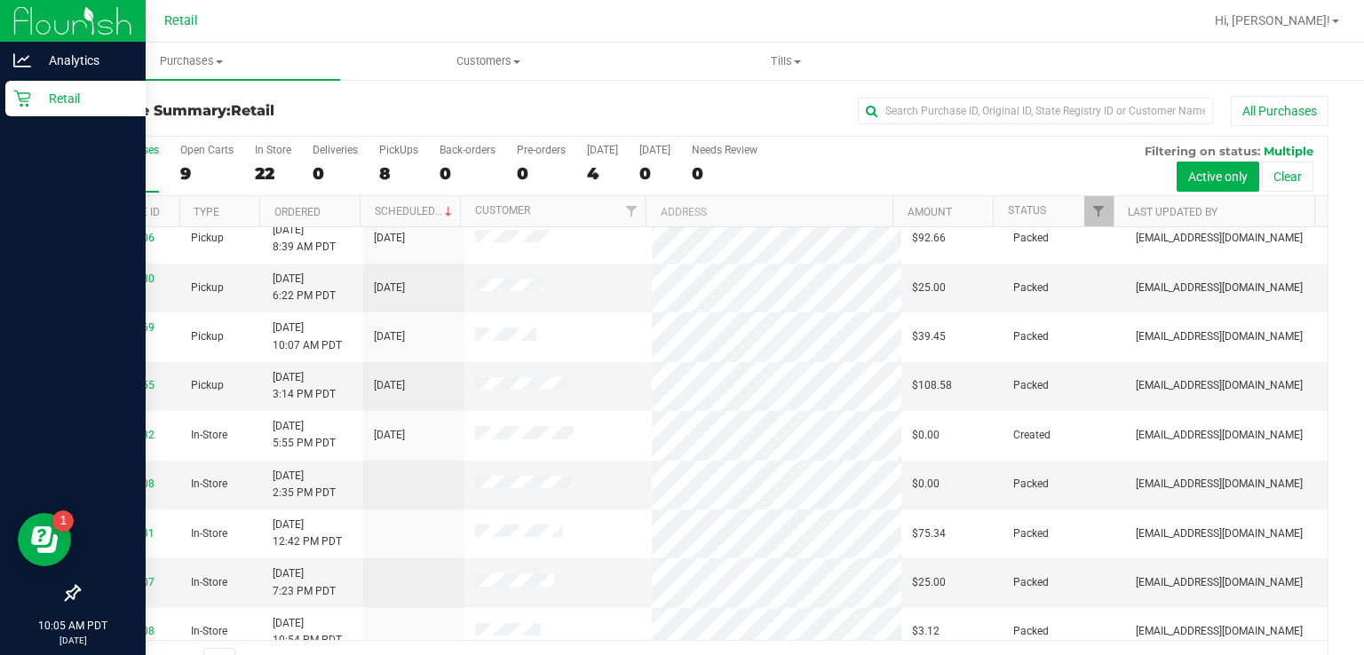
scroll to position [201, 0]
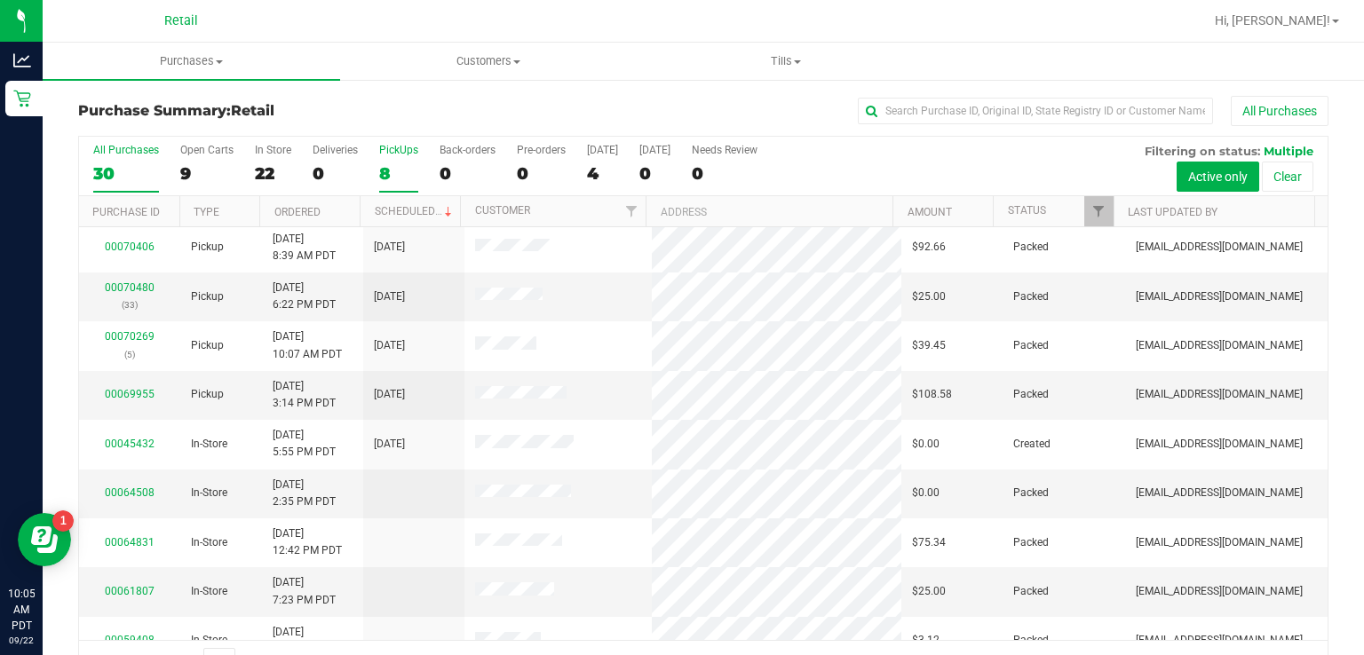
click at [404, 161] on label "PickUps 8" at bounding box center [398, 168] width 39 height 49
click at [0, 0] on input "PickUps 8" at bounding box center [0, 0] width 0 height 0
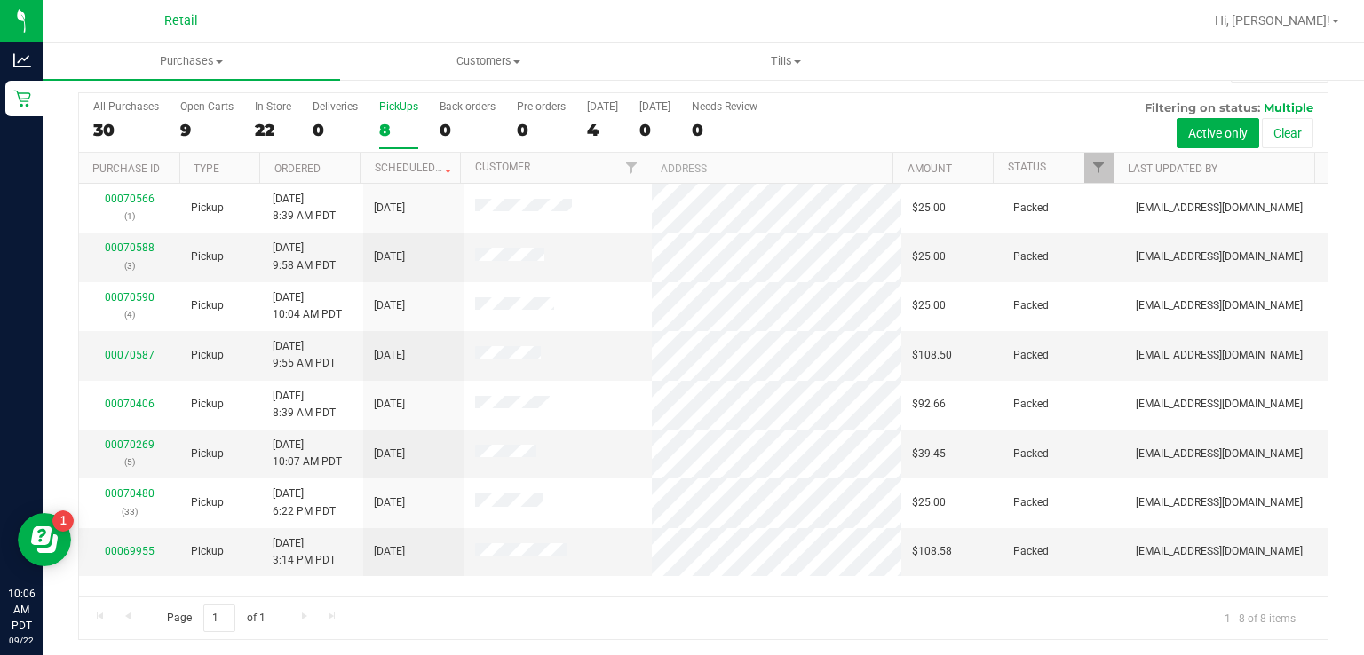
scroll to position [0, 0]
